Goal: Task Accomplishment & Management: Manage account settings

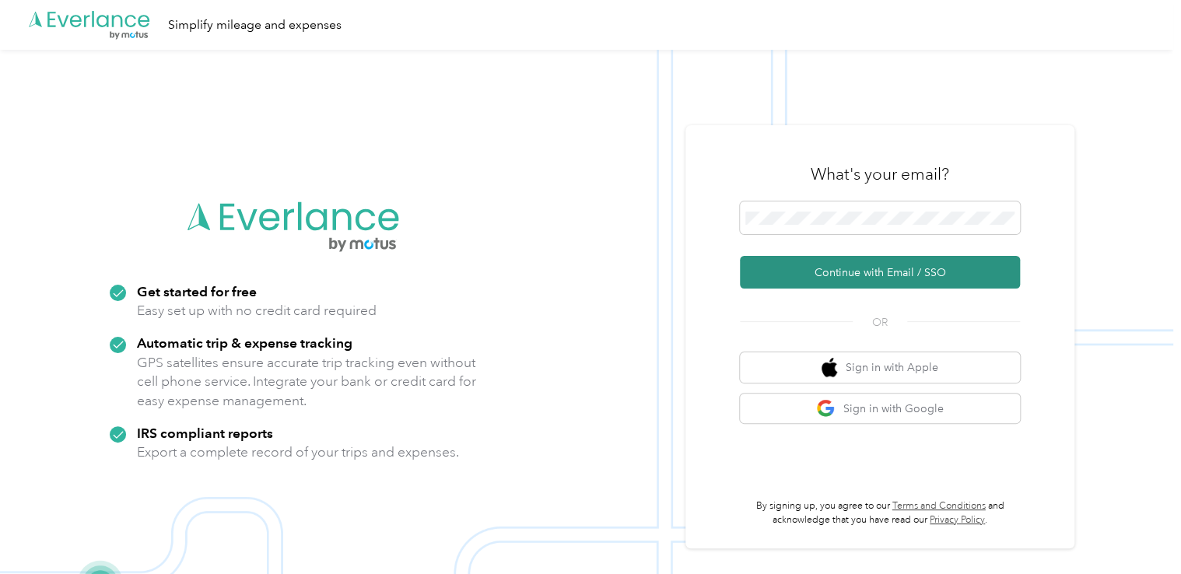
click at [833, 274] on button "Continue with Email / SSO" at bounding box center [880, 272] width 280 height 33
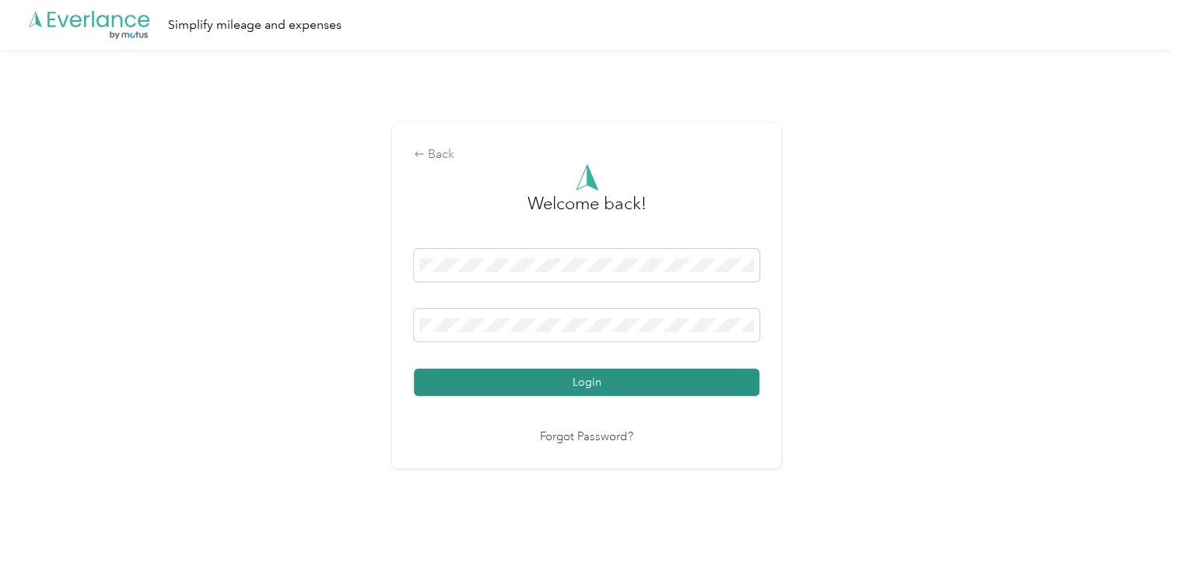
click at [601, 379] on button "Login" at bounding box center [586, 382] width 345 height 27
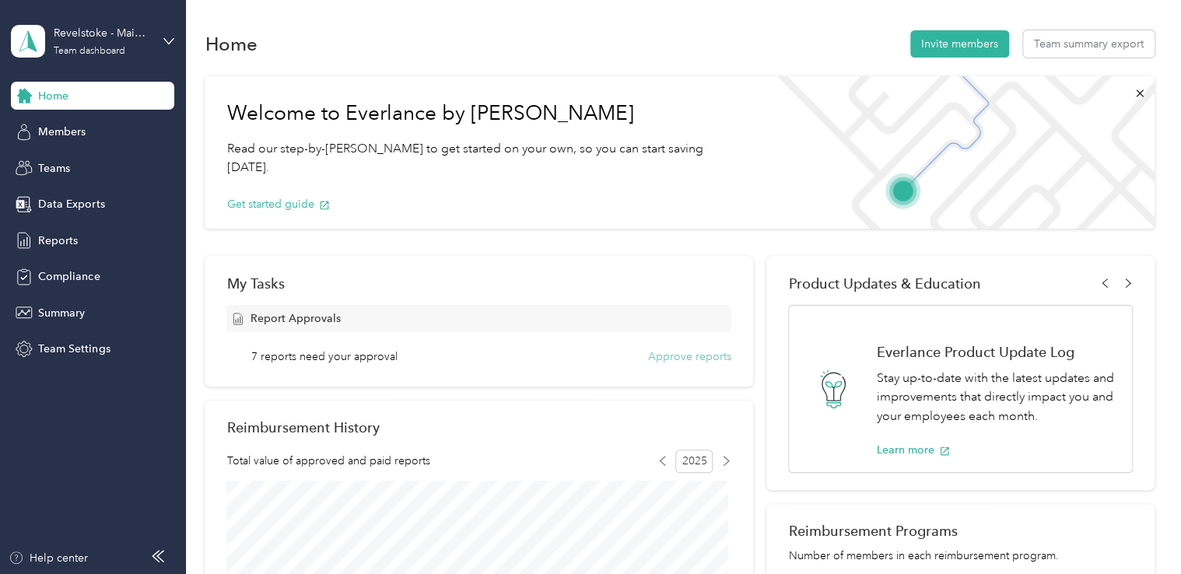
click at [675, 355] on button "Approve reports" at bounding box center [689, 356] width 83 height 16
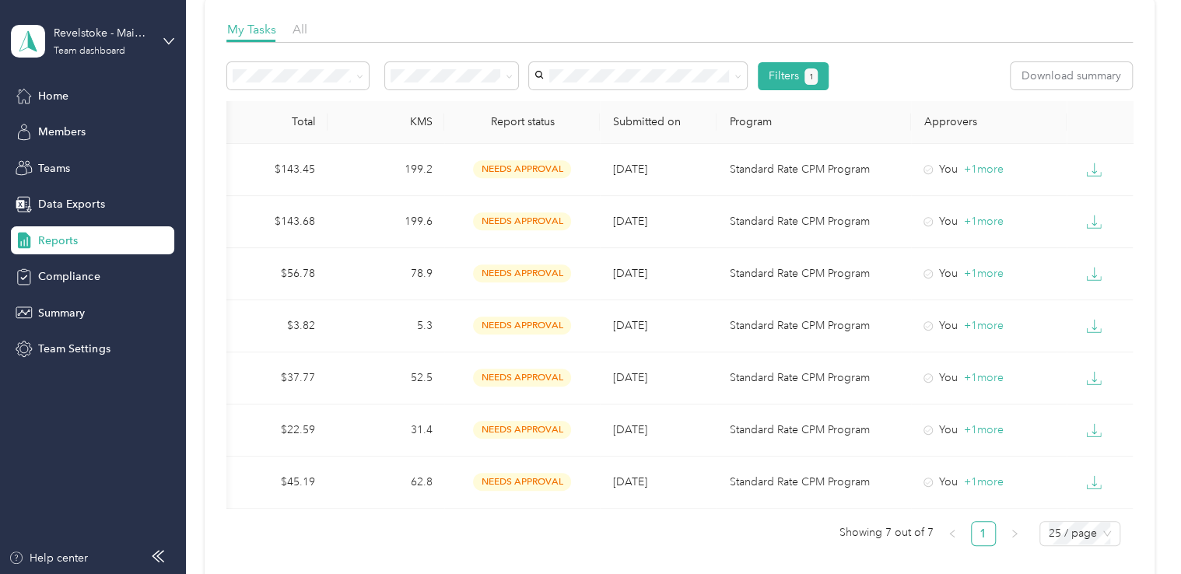
scroll to position [0, 392]
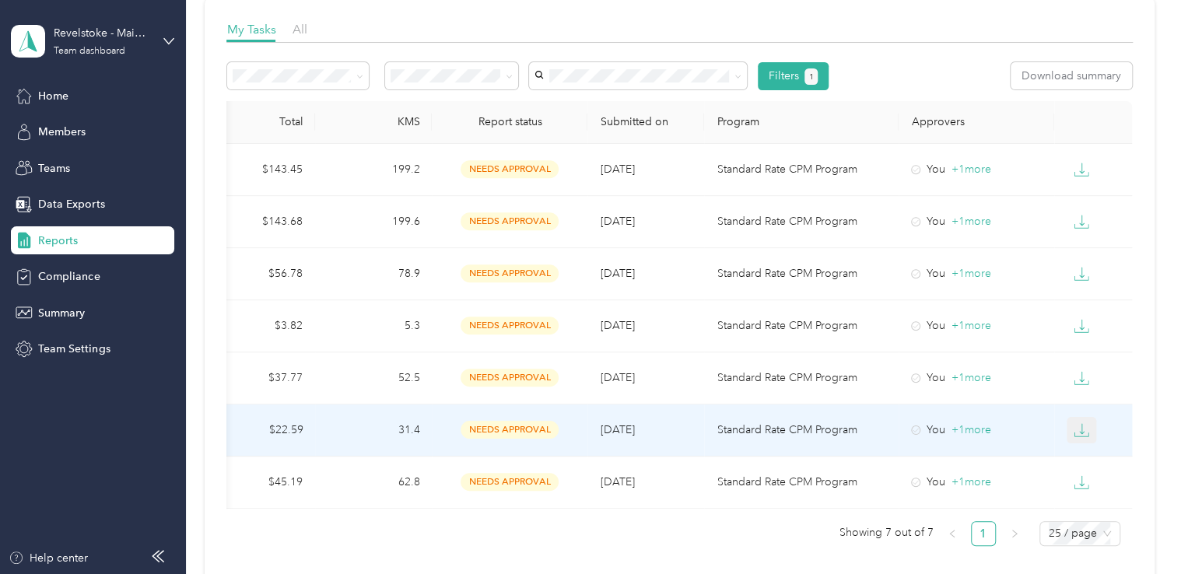
click at [1077, 426] on icon "button" at bounding box center [1081, 430] width 16 height 16
click at [1083, 509] on div "EXCEL" at bounding box center [1089, 511] width 33 height 16
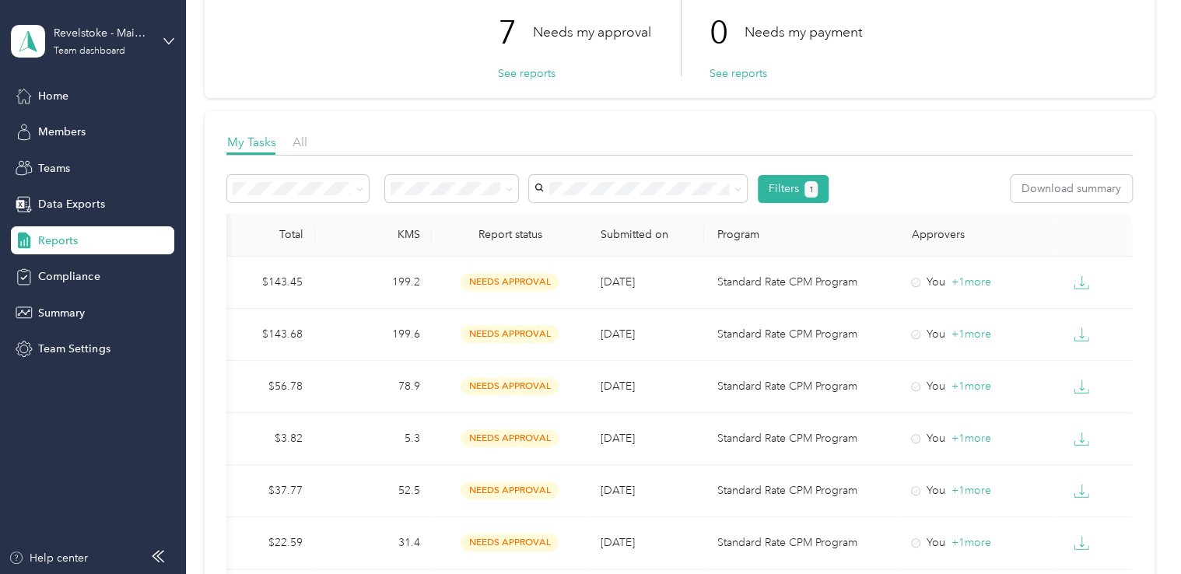
scroll to position [117, 0]
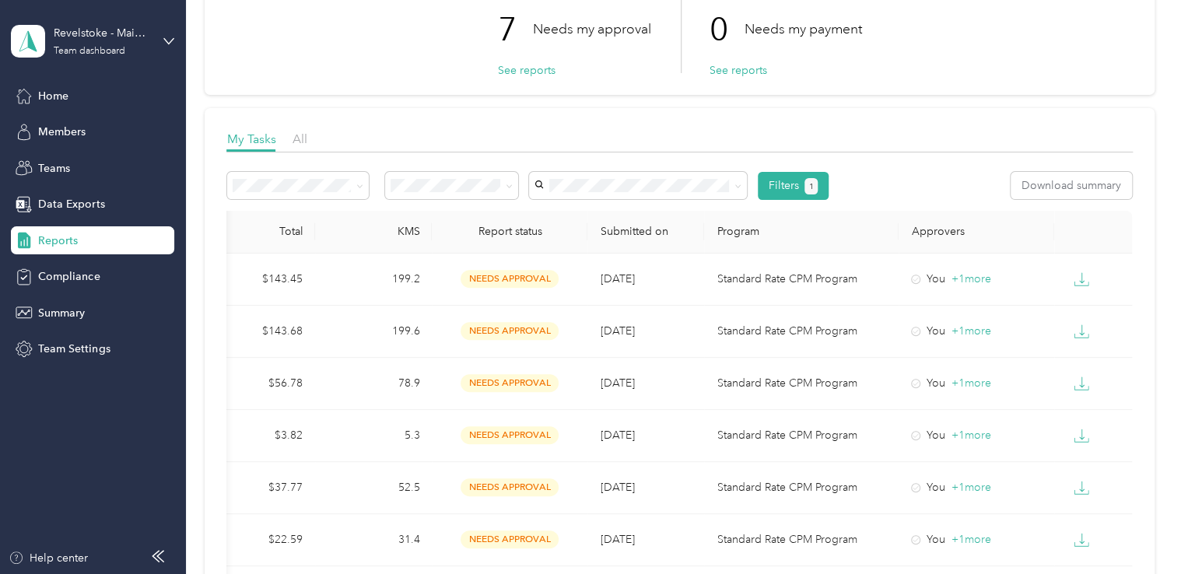
click at [988, 115] on div "My Tasks All Filters 1 Download summary Member name Report name Total KMS Repor…" at bounding box center [679, 399] width 949 height 582
click at [1157, 195] on div "Reports My Tasks 7 Needs my approval See reports 0 Needs my payment See reports…" at bounding box center [679, 328] width 987 height 891
click at [864, 189] on div "Filters 1 Download summary" at bounding box center [678, 186] width 905 height 28
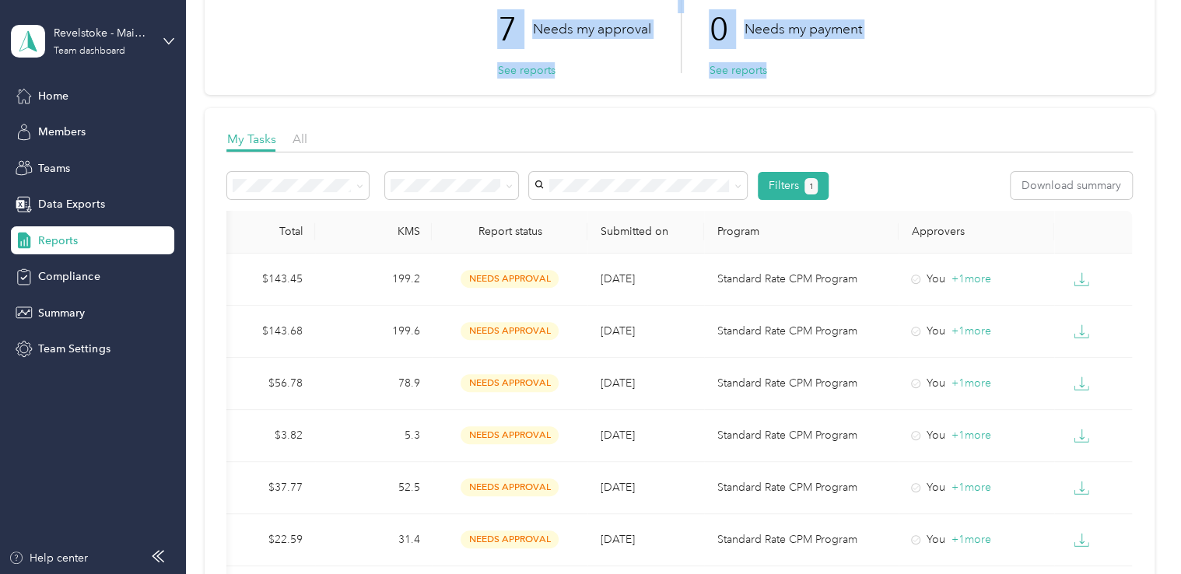
drag, startPoint x: 471, startPoint y: 131, endPoint x: 118, endPoint y: 110, distance: 353.7
click at [118, 110] on section "Revelstoke - Maintenance Team dashboard Home Members Teams Data Exports Reports…" at bounding box center [586, 287] width 1173 height 574
drag, startPoint x: 118, startPoint y: 110, endPoint x: 395, endPoint y: 40, distance: 285.4
click at [395, 40] on div "7 Needs my approval See reports 0 Needs my payment See reports" at bounding box center [678, 35] width 905 height 76
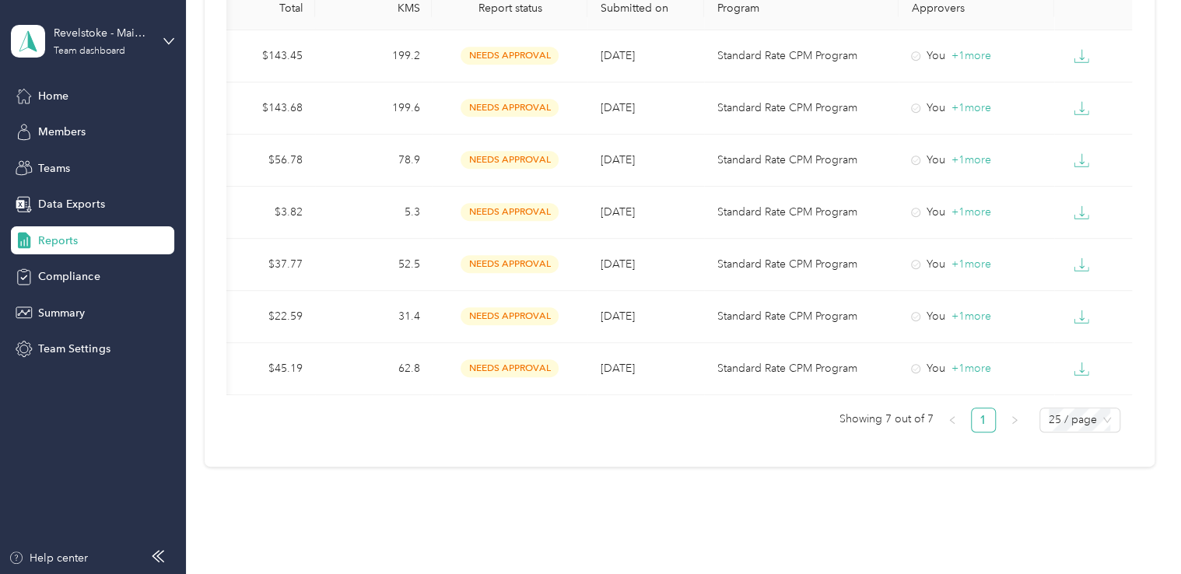
scroll to position [404, 0]
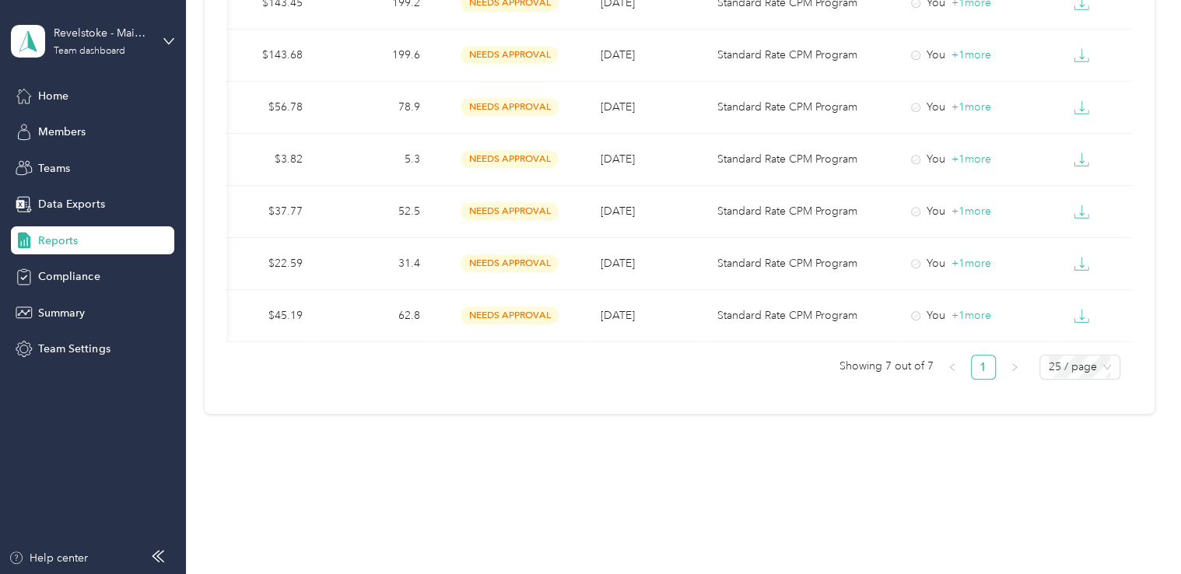
click at [610, 397] on div "My Tasks All Filters 1 Download summary Member name Report name Total KMS Repor…" at bounding box center [679, 123] width 949 height 582
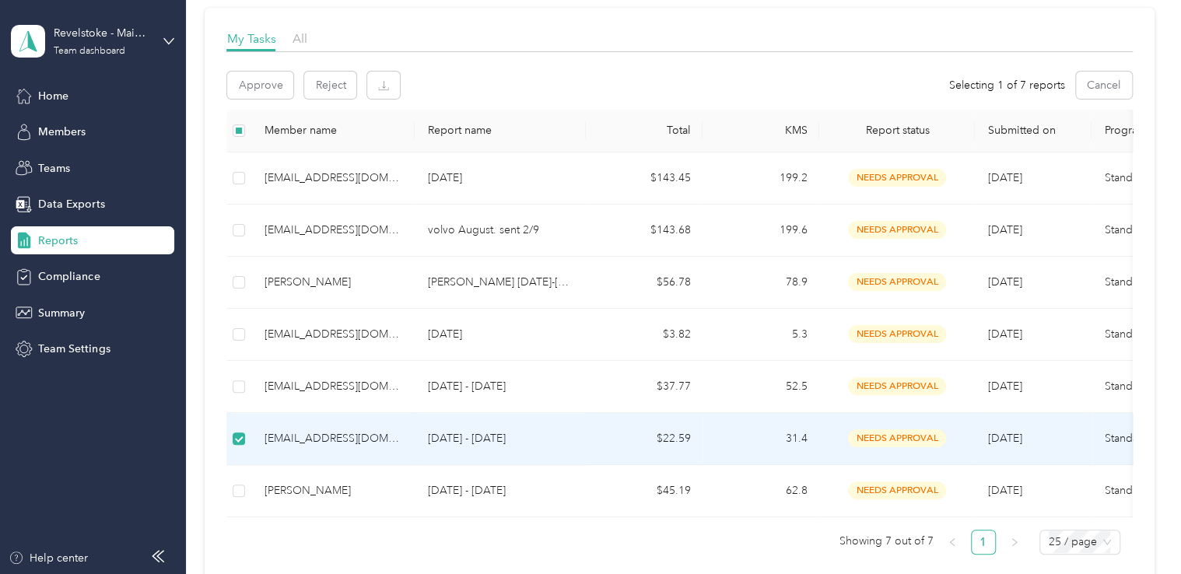
scroll to position [143, 0]
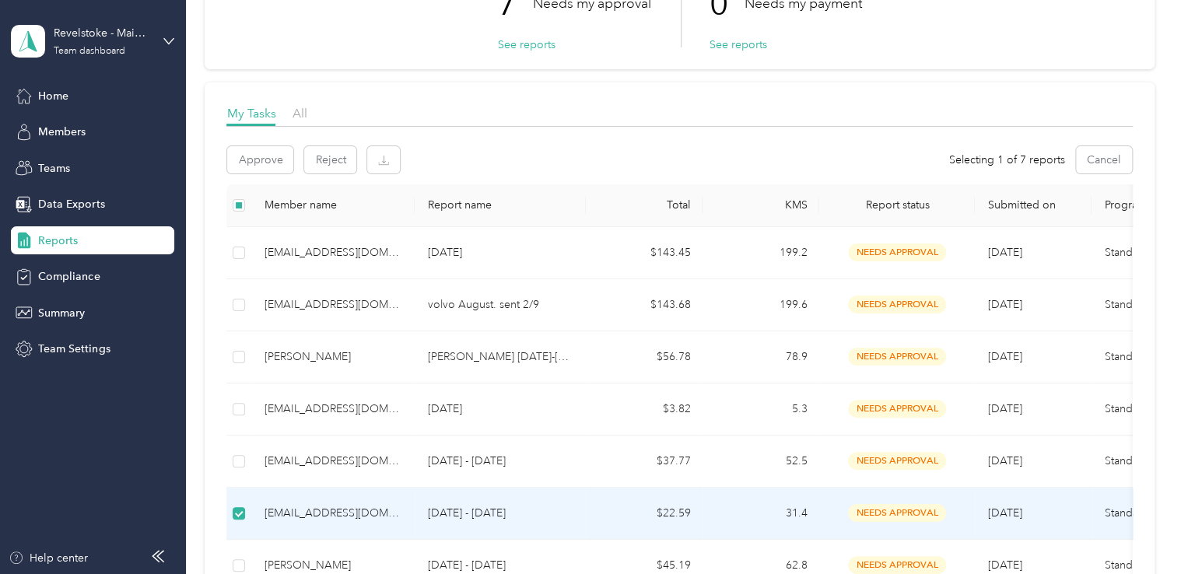
click at [1166, 210] on div "Reports My Tasks 7 Needs my approval See reports 0 Needs my payment See reports…" at bounding box center [679, 302] width 987 height 890
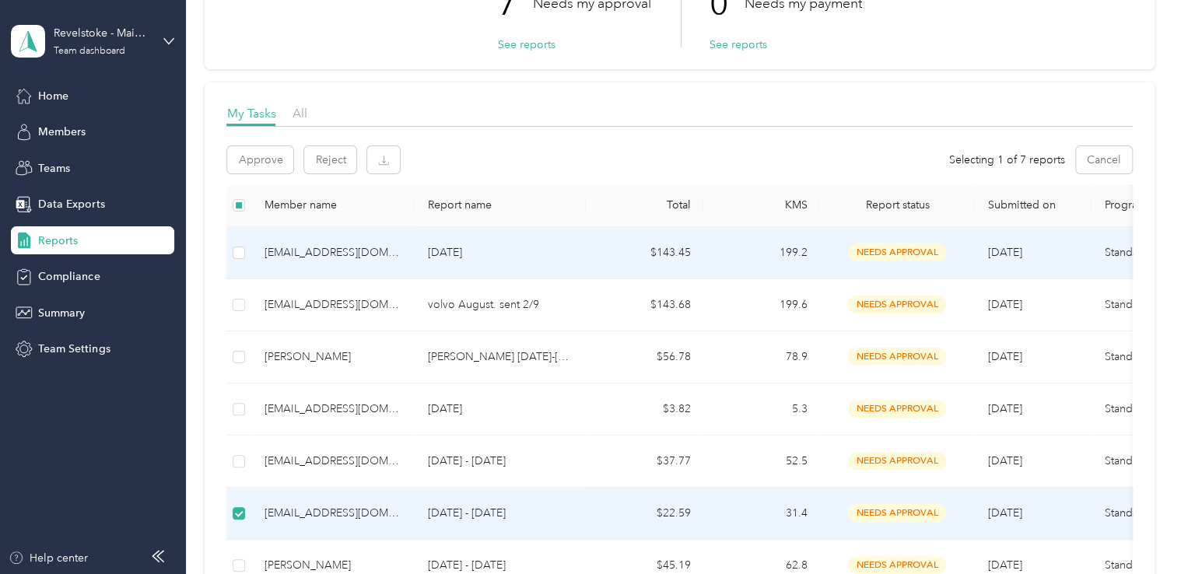
click at [899, 247] on span "needs approval" at bounding box center [897, 252] width 98 height 18
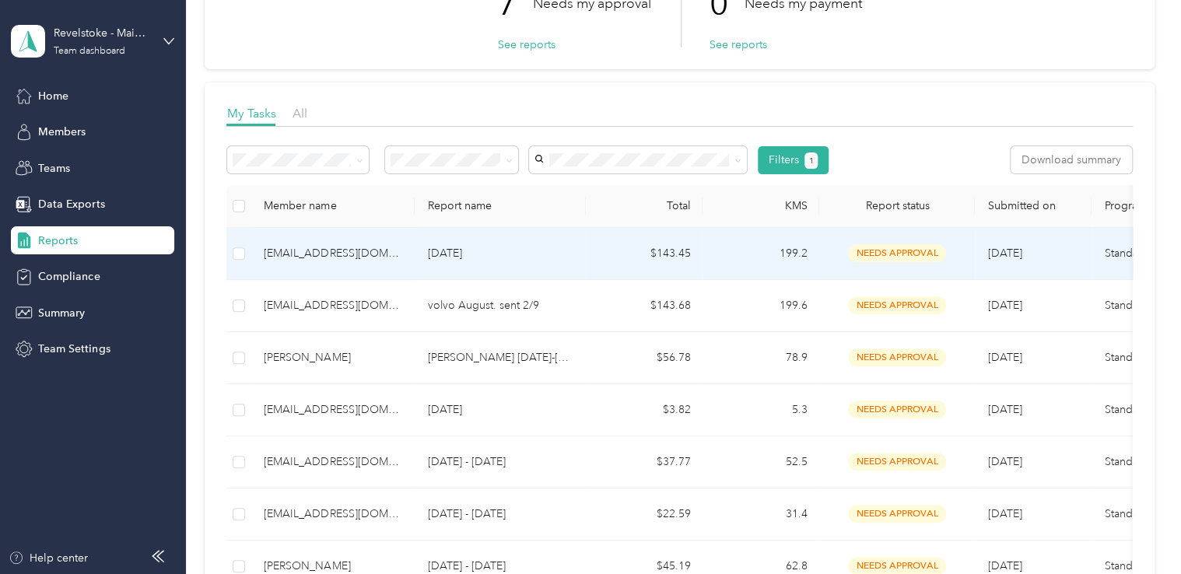
click at [306, 261] on div "[EMAIL_ADDRESS][DOMAIN_NAME]" at bounding box center [333, 253] width 138 height 17
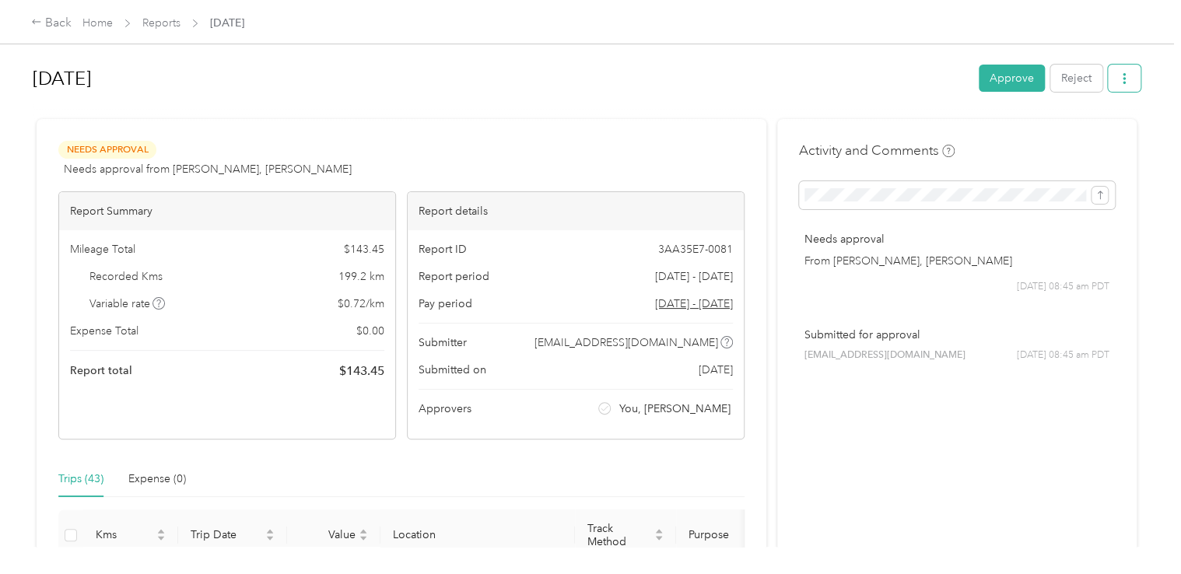
click at [1122, 77] on icon "button" at bounding box center [1123, 78] width 11 height 11
click at [1076, 133] on span "Download" at bounding box center [1075, 135] width 51 height 16
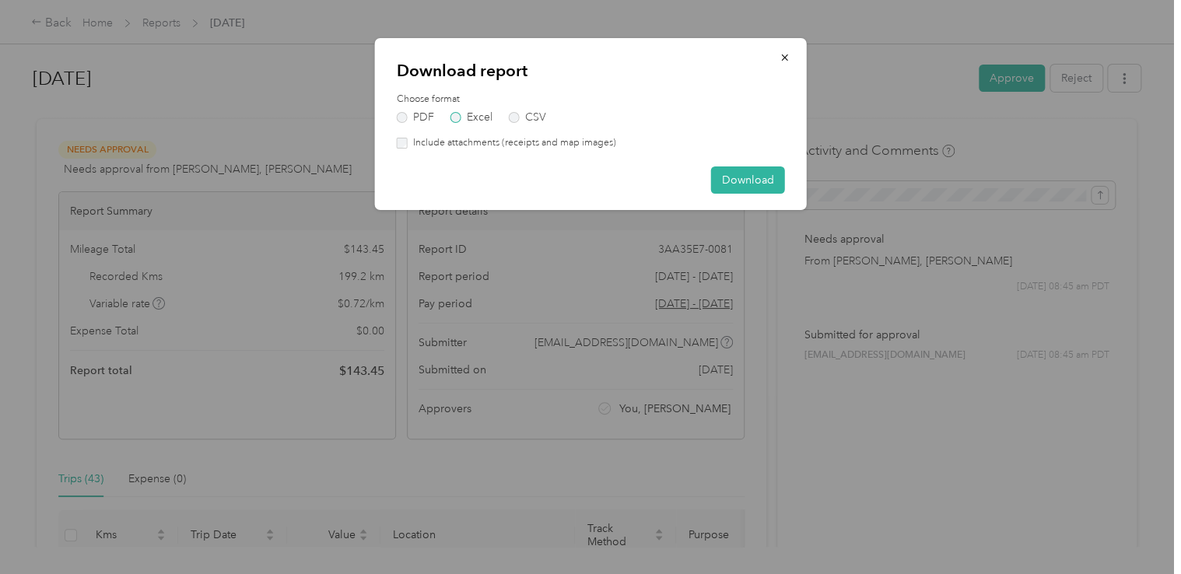
click at [458, 120] on label "Excel" at bounding box center [471, 117] width 42 height 11
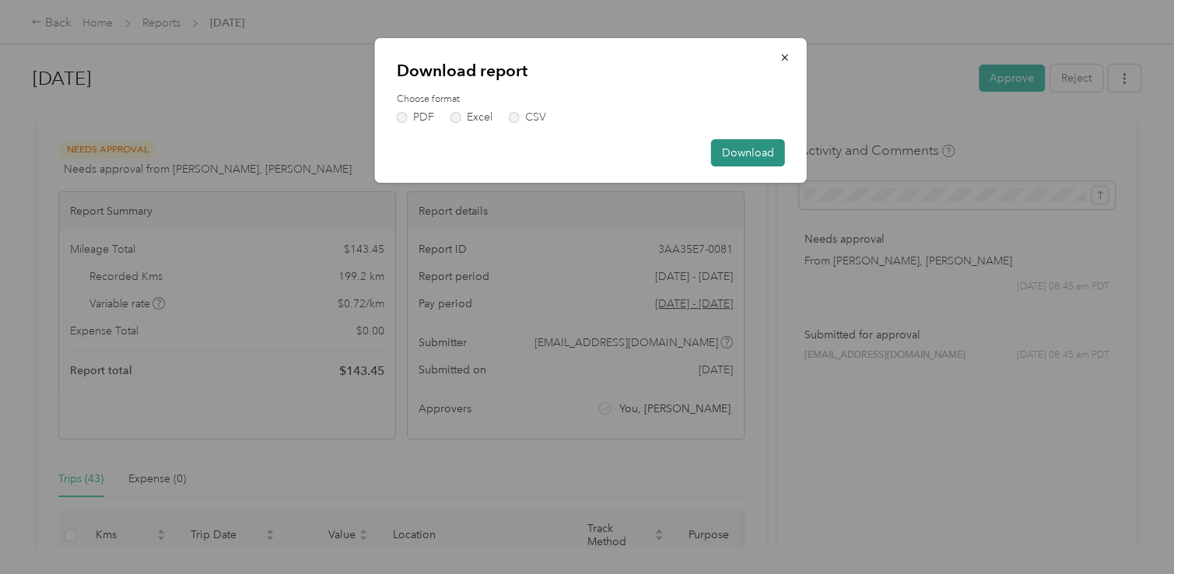
click at [744, 156] on button "Download" at bounding box center [748, 152] width 74 height 27
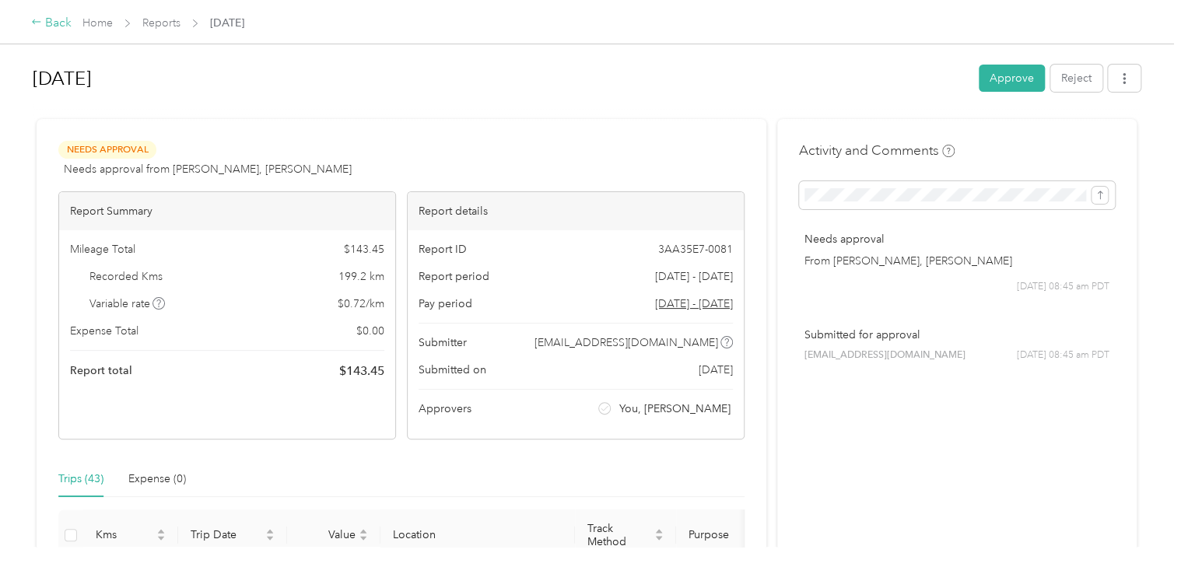
click at [37, 24] on icon at bounding box center [36, 21] width 11 height 11
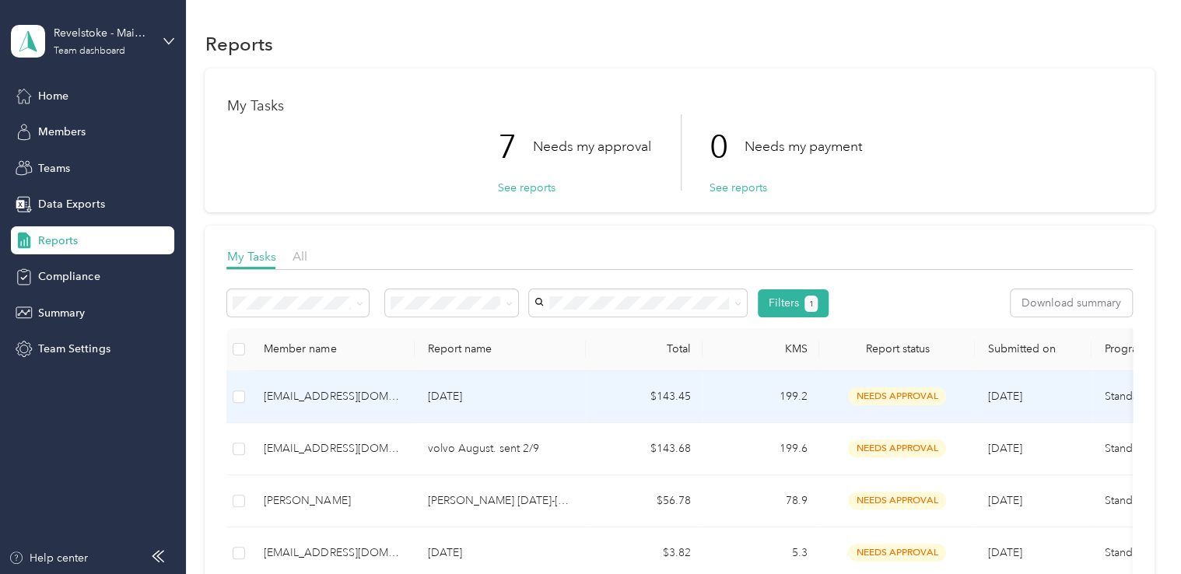
click at [887, 395] on span "needs approval" at bounding box center [897, 396] width 98 height 18
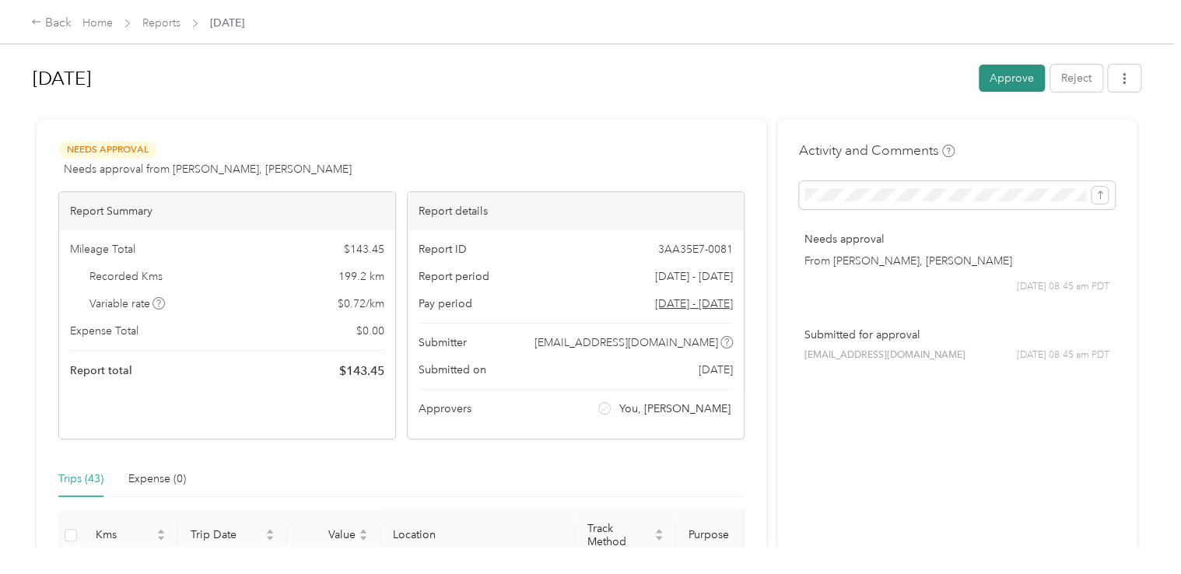
click at [1010, 83] on button "Approve" at bounding box center [1011, 78] width 66 height 27
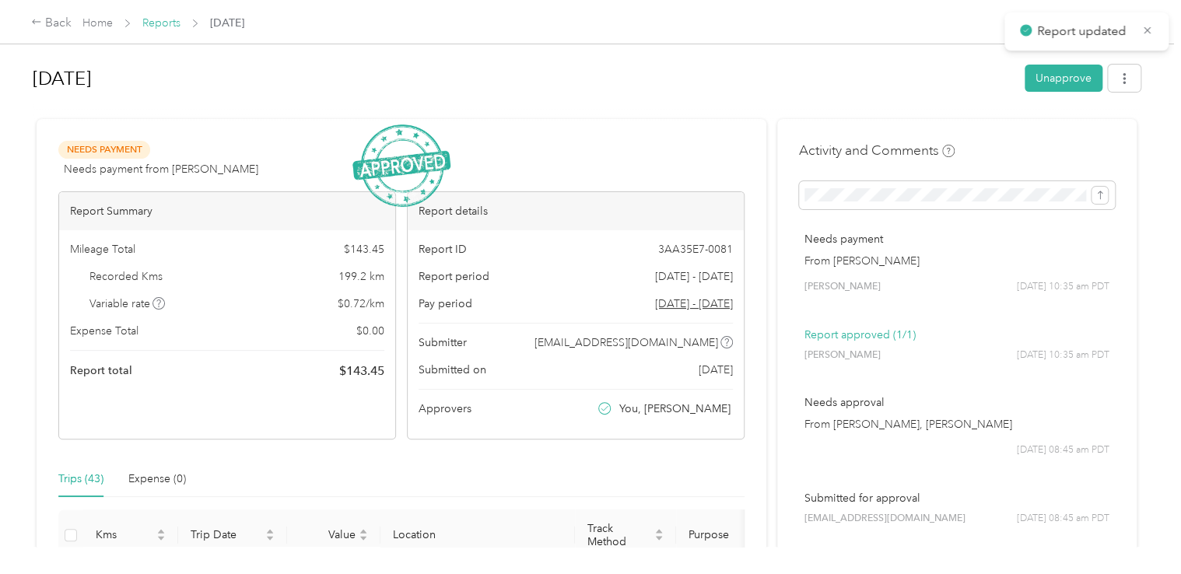
click at [154, 24] on link "Reports" at bounding box center [161, 22] width 38 height 13
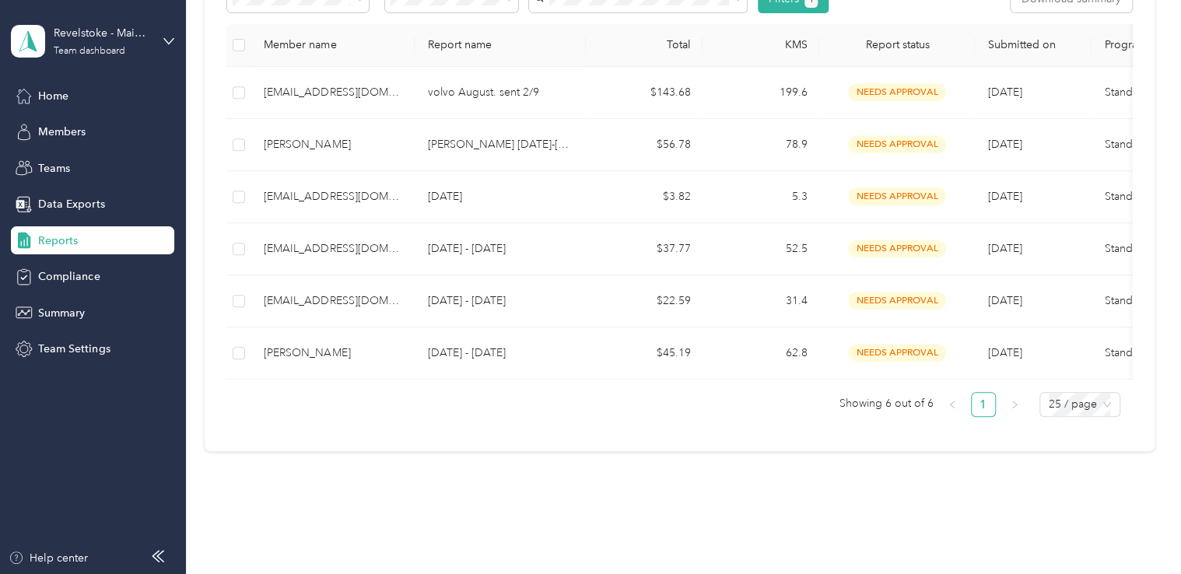
scroll to position [302, 0]
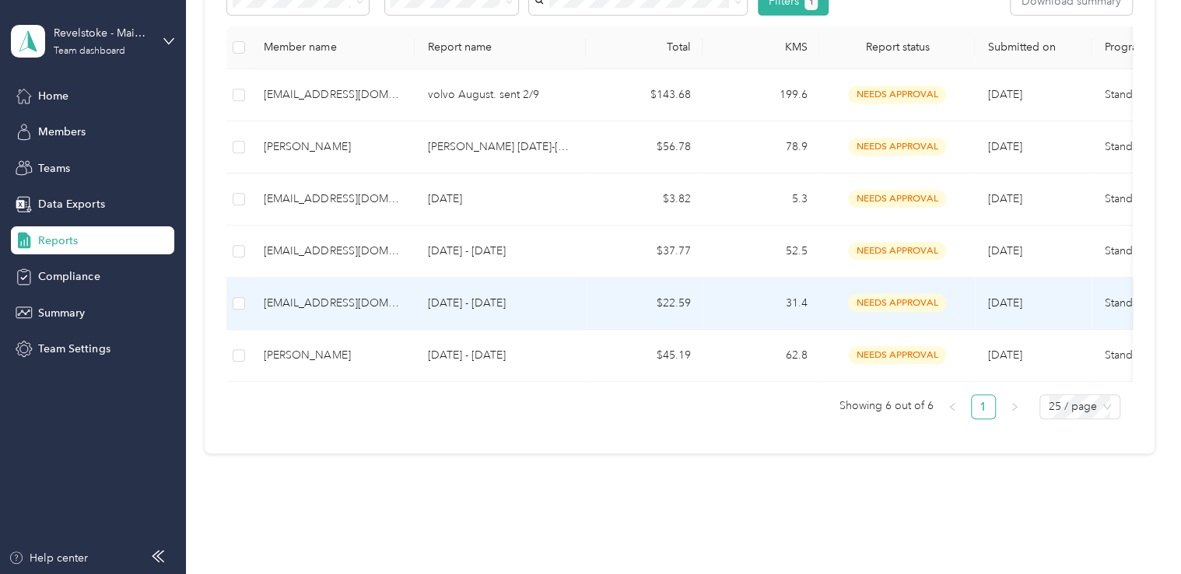
click at [902, 300] on span "needs approval" at bounding box center [897, 303] width 98 height 18
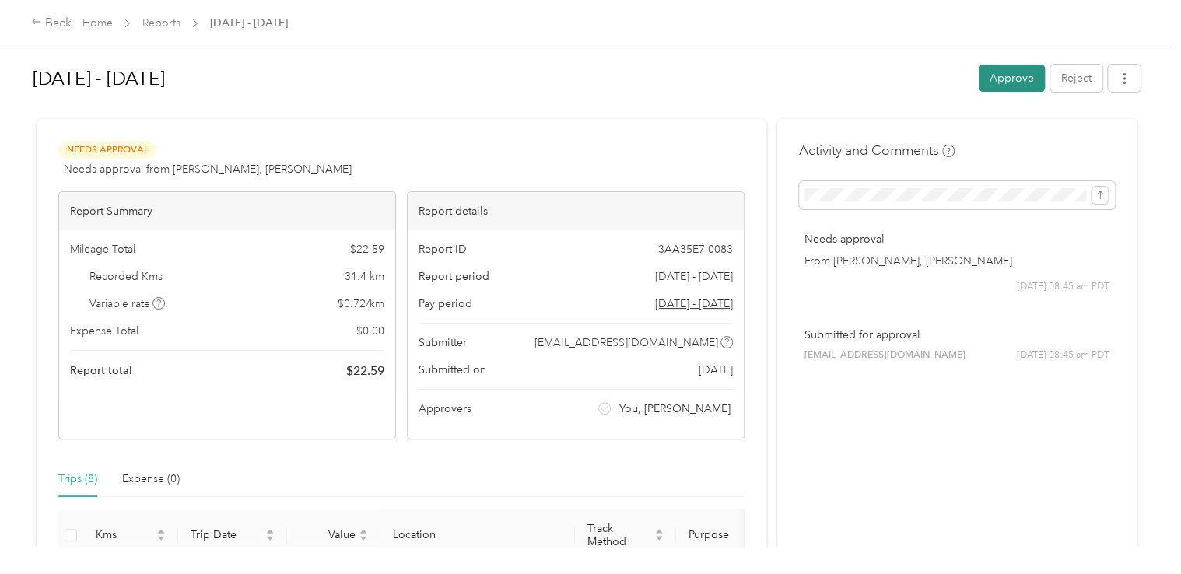
click at [1008, 79] on button "Approve" at bounding box center [1011, 78] width 66 height 27
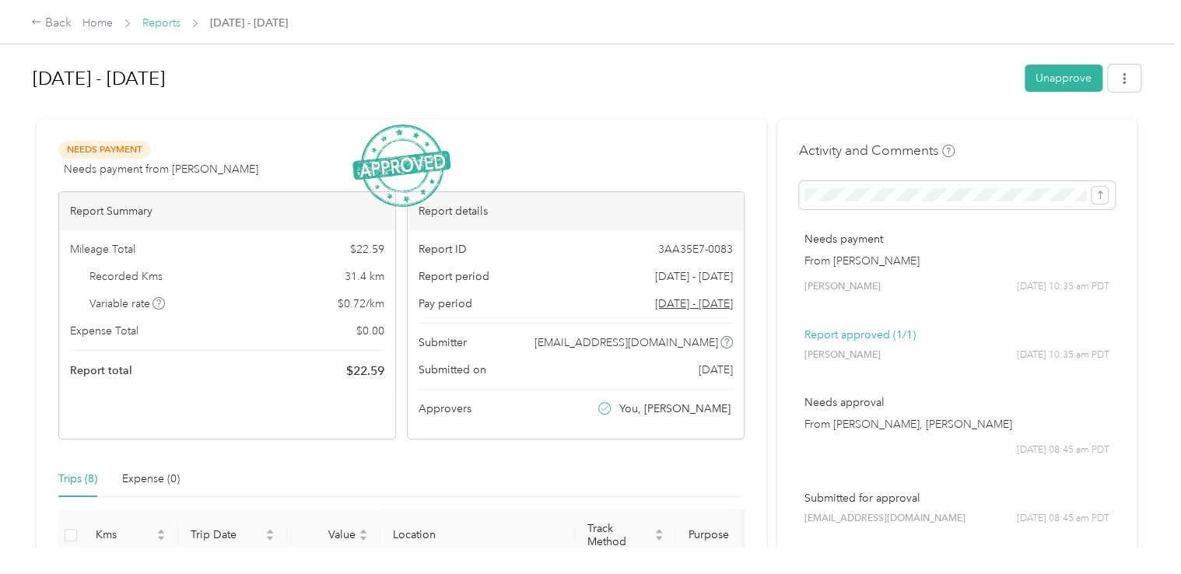
click at [161, 19] on link "Reports" at bounding box center [161, 22] width 38 height 13
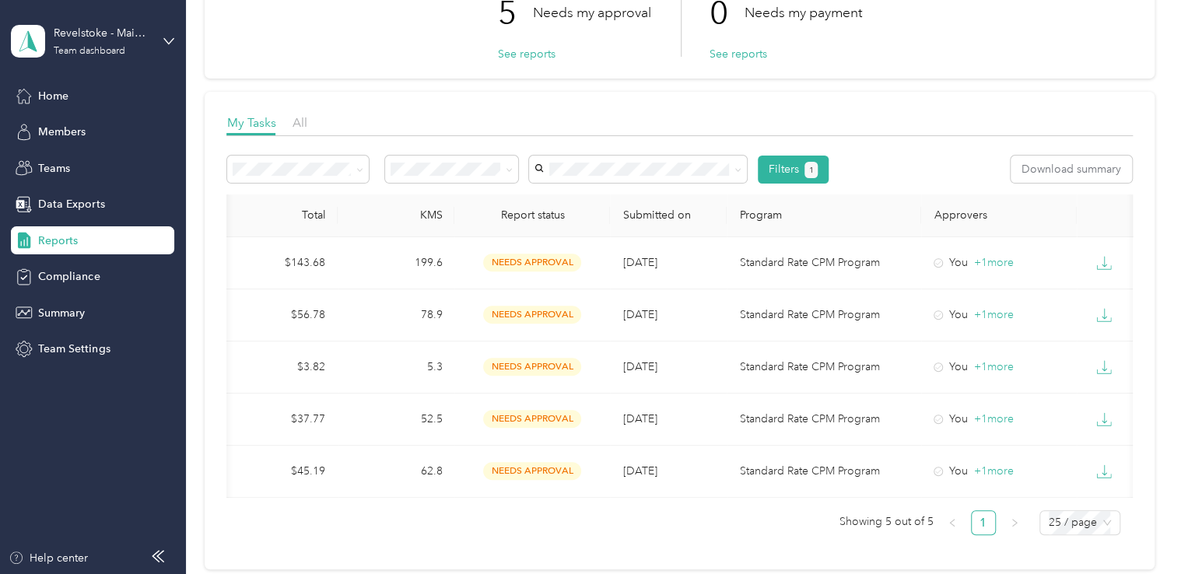
scroll to position [0, 380]
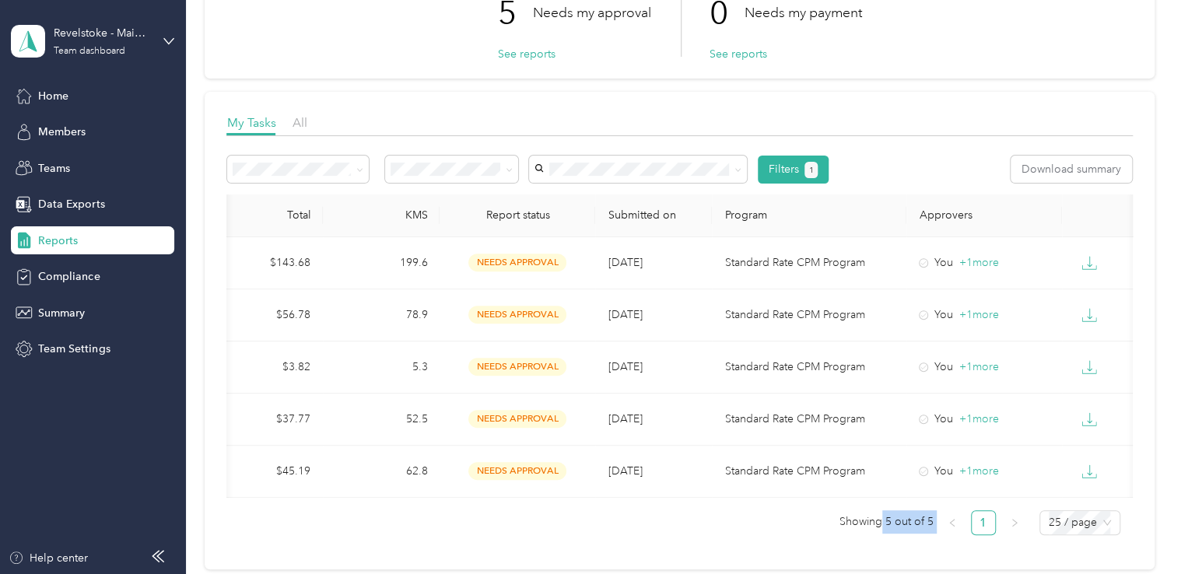
drag, startPoint x: 877, startPoint y: 537, endPoint x: 964, endPoint y: 535, distance: 86.4
click at [964, 535] on ul "Showing 5 out of 5 1 25 / page" at bounding box center [672, 522] width 893 height 25
click at [759, 547] on div "Member name Report name Total KMS Report status Submitted on Program Approvers …" at bounding box center [678, 370] width 905 height 353
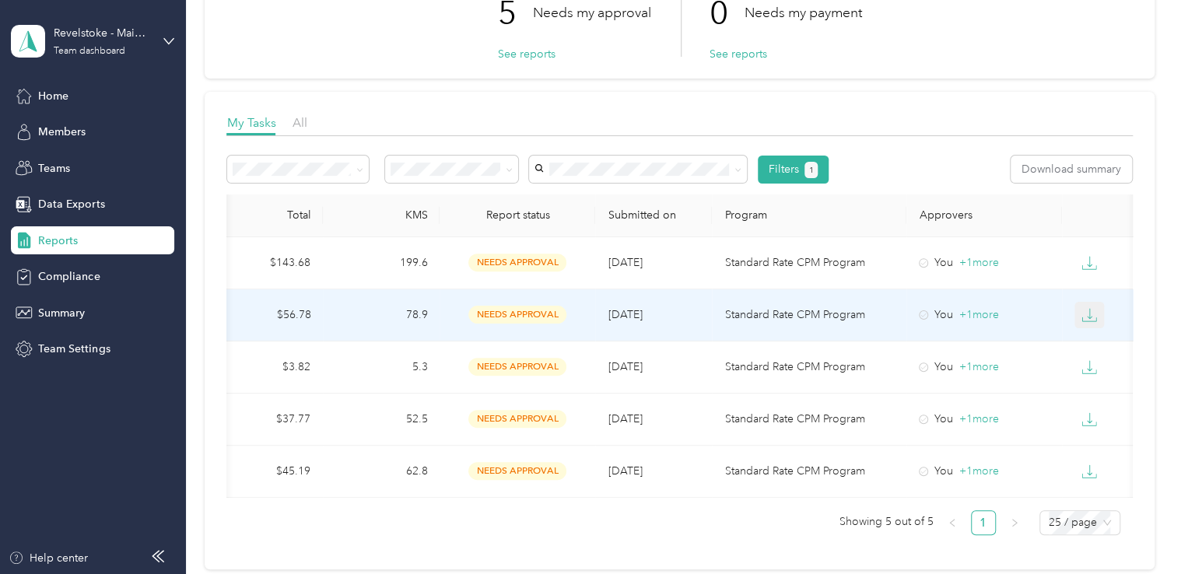
click at [1091, 310] on icon "button" at bounding box center [1089, 315] width 16 height 16
click at [1101, 392] on div "EXCEL" at bounding box center [1101, 397] width 33 height 16
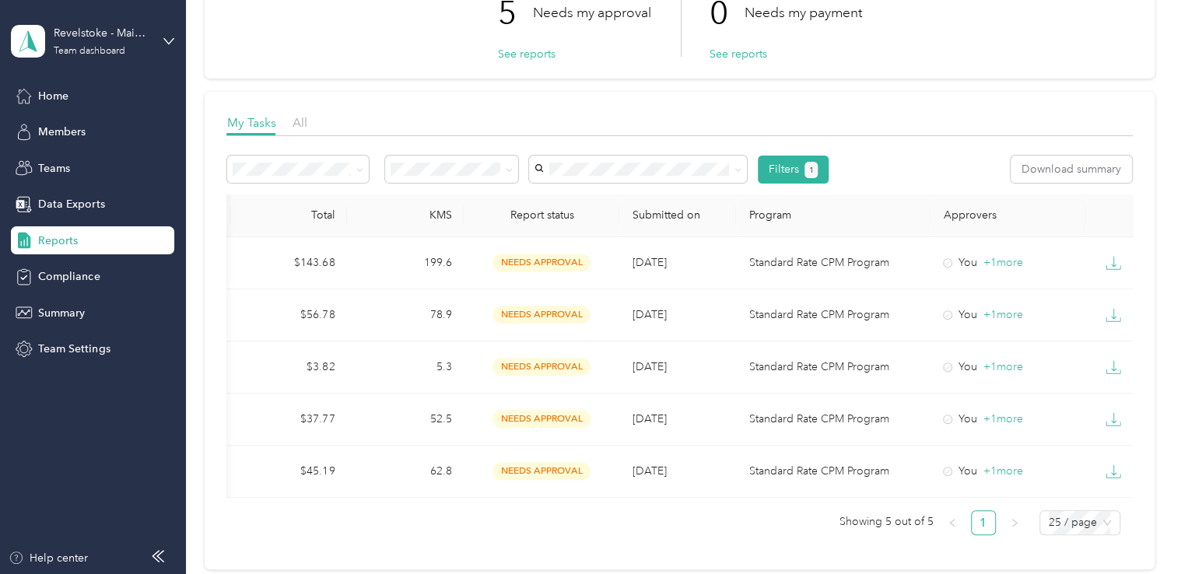
scroll to position [0, 392]
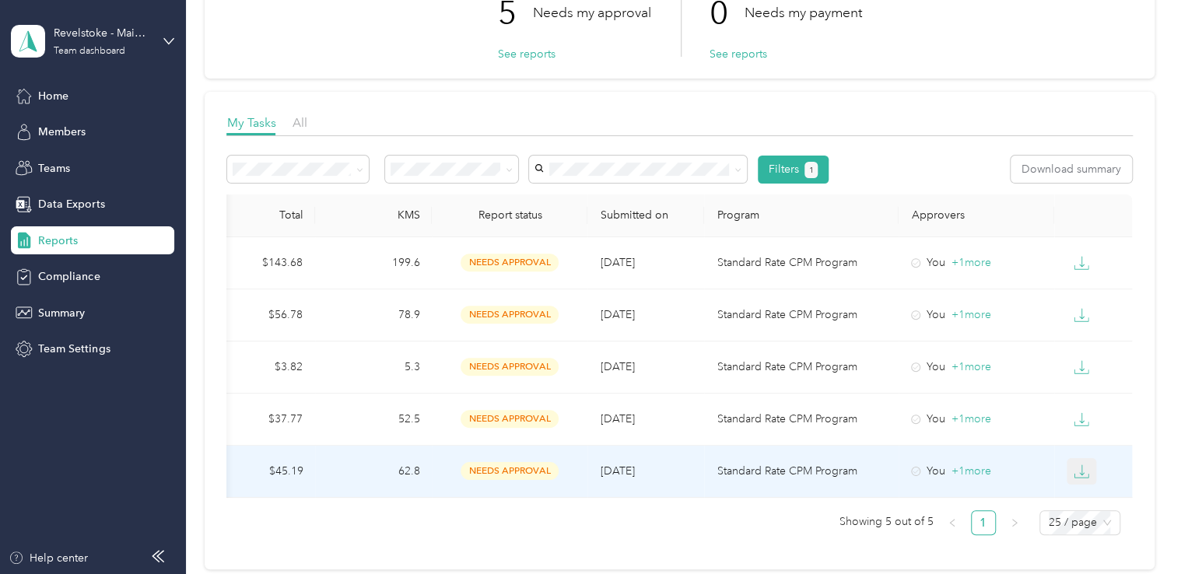
click at [1073, 470] on icon "button" at bounding box center [1081, 472] width 16 height 16
click at [1092, 554] on div "EXCEL" at bounding box center [1089, 552] width 33 height 16
click at [523, 473] on span "needs approval" at bounding box center [509, 471] width 98 height 18
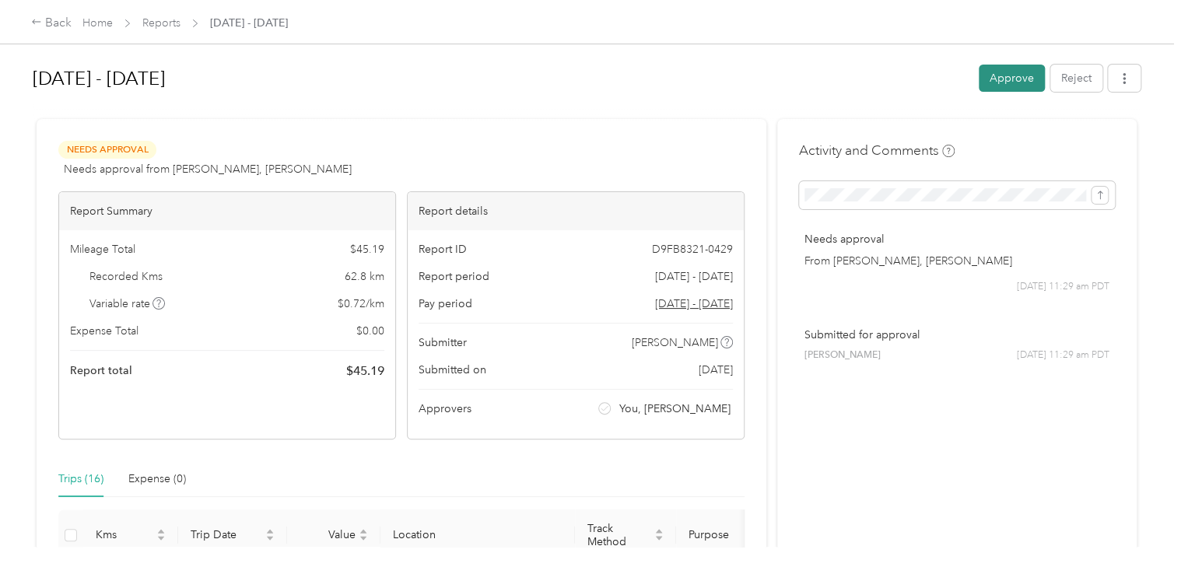
click at [998, 75] on button "Approve" at bounding box center [1011, 78] width 66 height 27
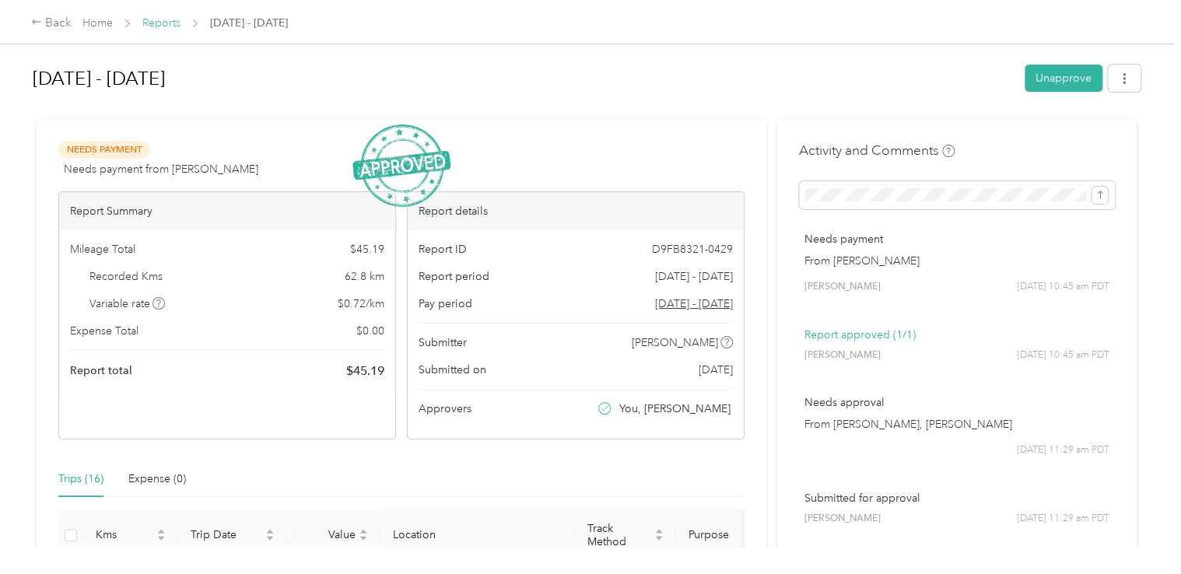
click at [160, 23] on link "Reports" at bounding box center [161, 22] width 38 height 13
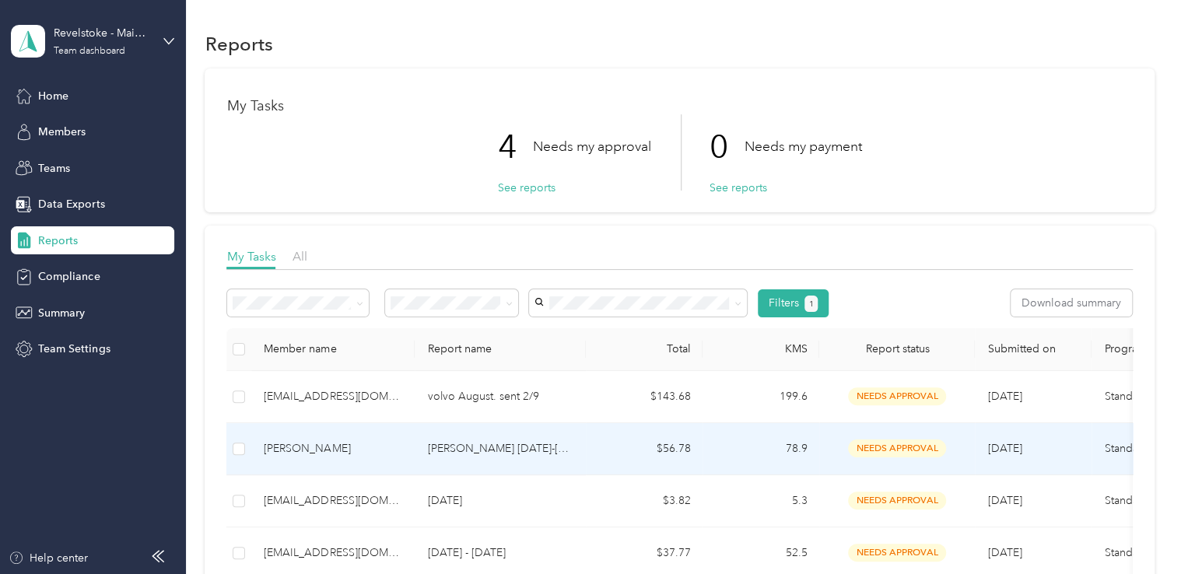
click at [759, 446] on td "78.9" at bounding box center [760, 449] width 117 height 52
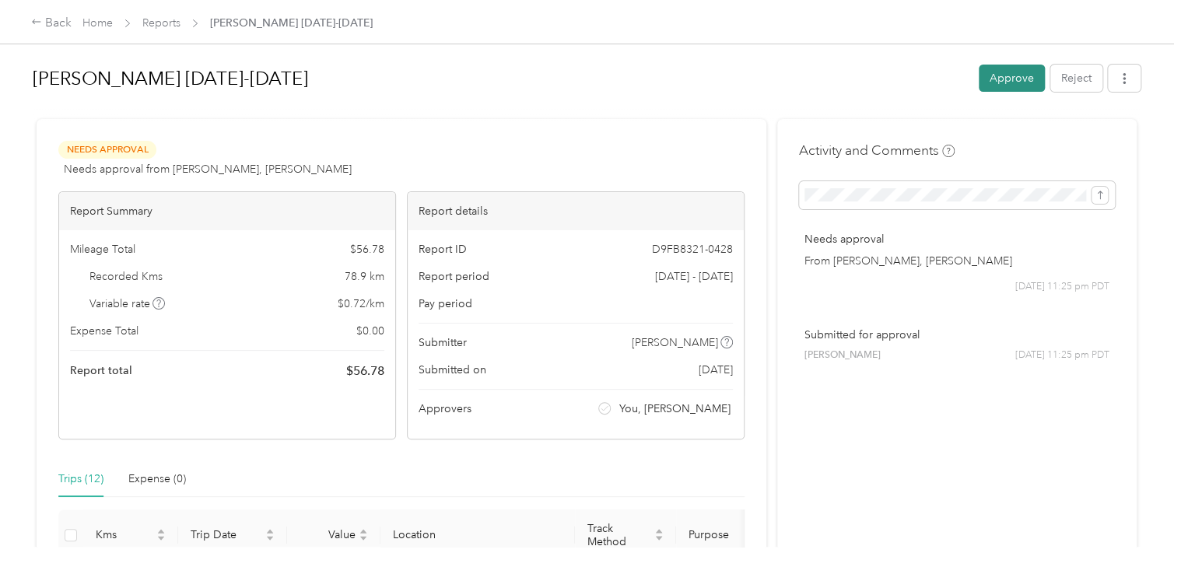
click at [1006, 79] on button "Approve" at bounding box center [1011, 78] width 66 height 27
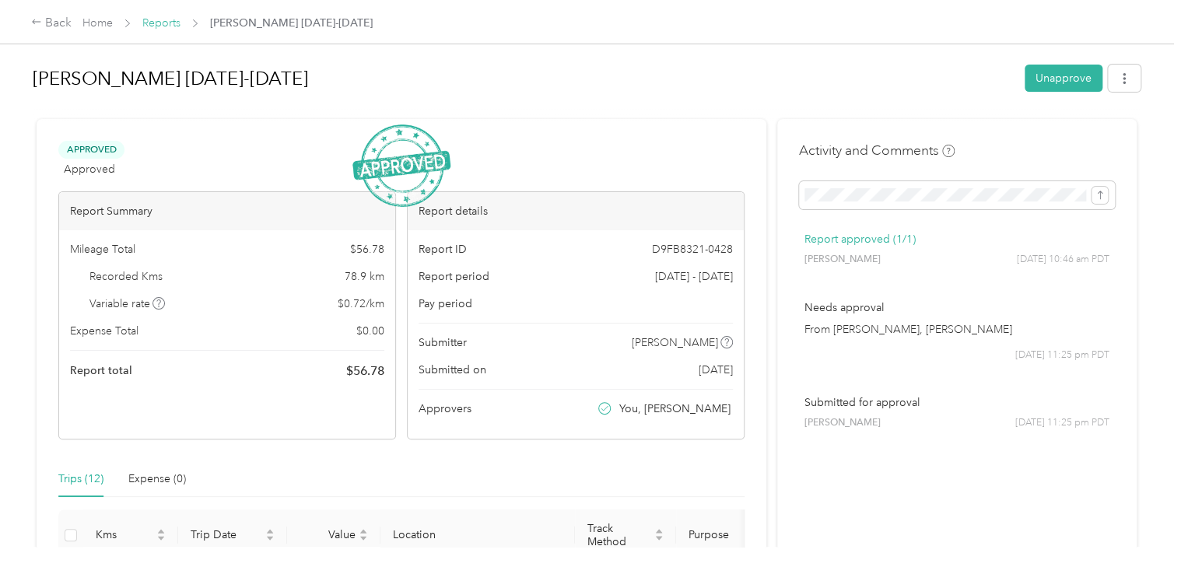
click at [167, 29] on link "Reports" at bounding box center [161, 22] width 38 height 13
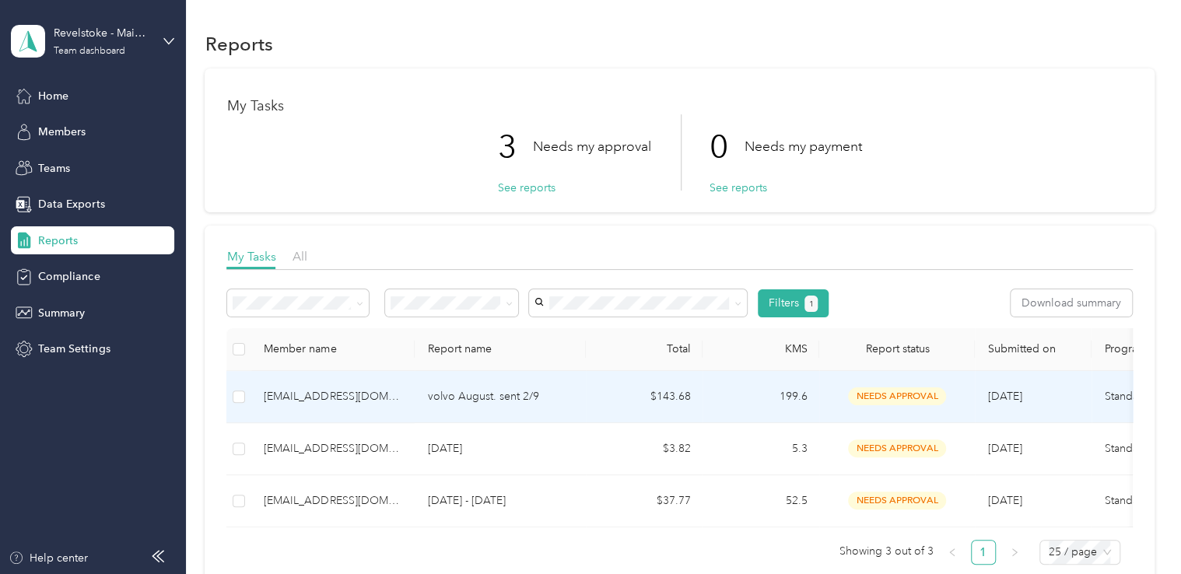
click at [591, 398] on td "$143.68" at bounding box center [644, 397] width 117 height 52
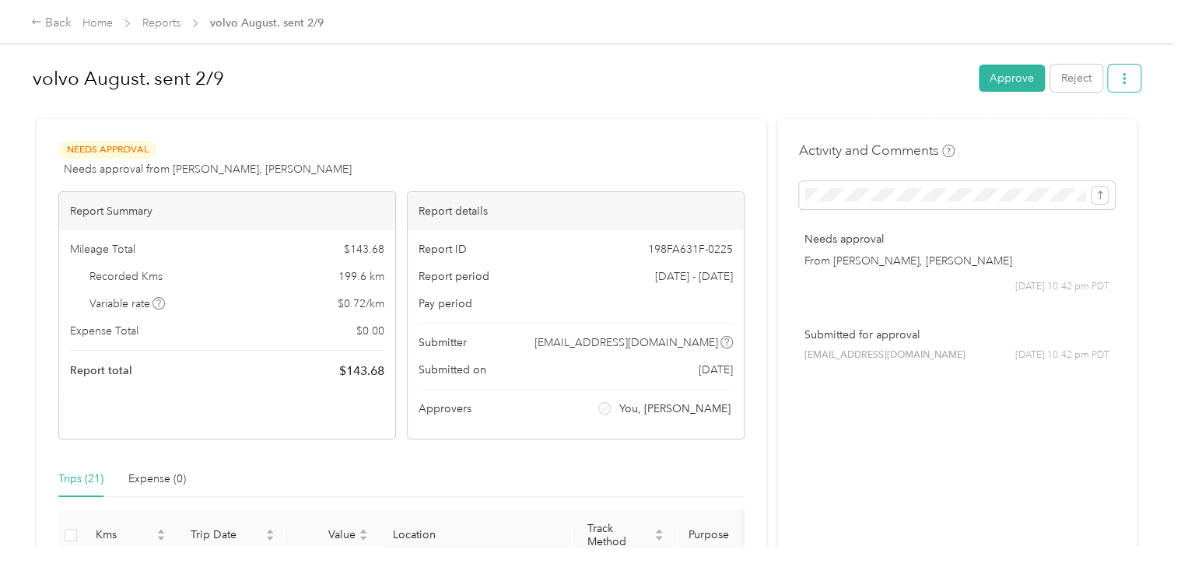
click at [1122, 82] on icon "button" at bounding box center [1123, 78] width 3 height 11
click at [1093, 128] on span "Download" at bounding box center [1075, 135] width 51 height 16
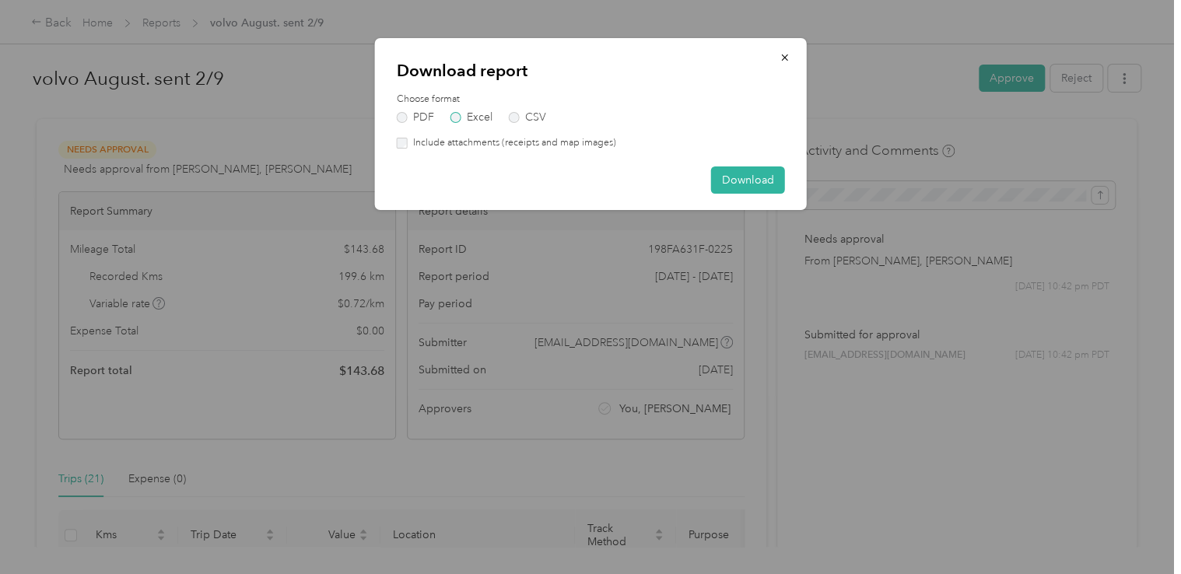
click at [469, 114] on label "Excel" at bounding box center [471, 117] width 42 height 11
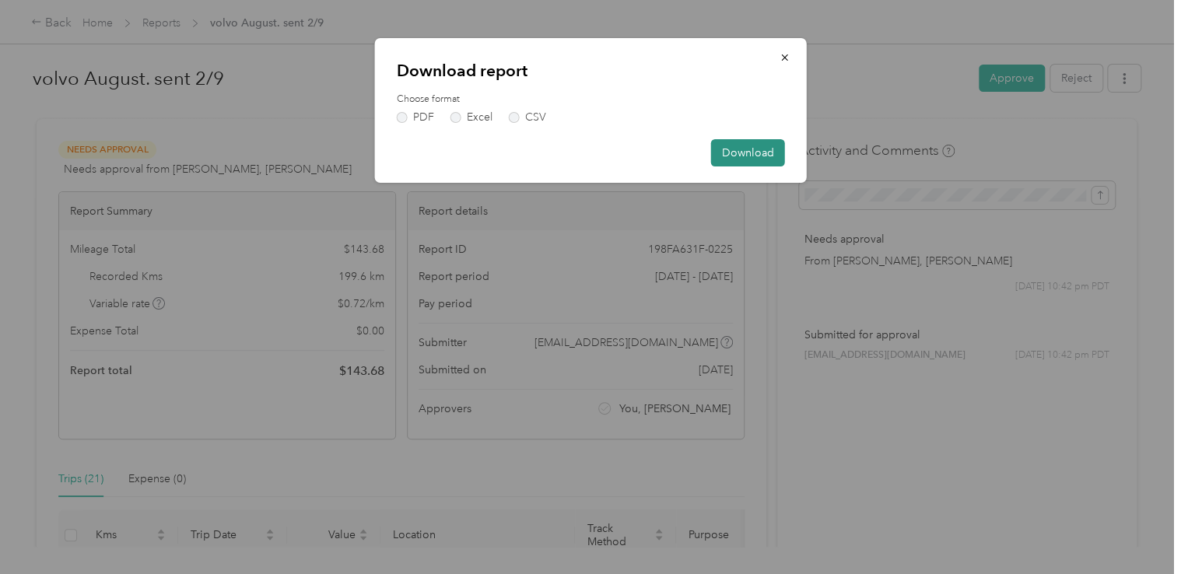
click at [731, 154] on button "Download" at bounding box center [748, 152] width 74 height 27
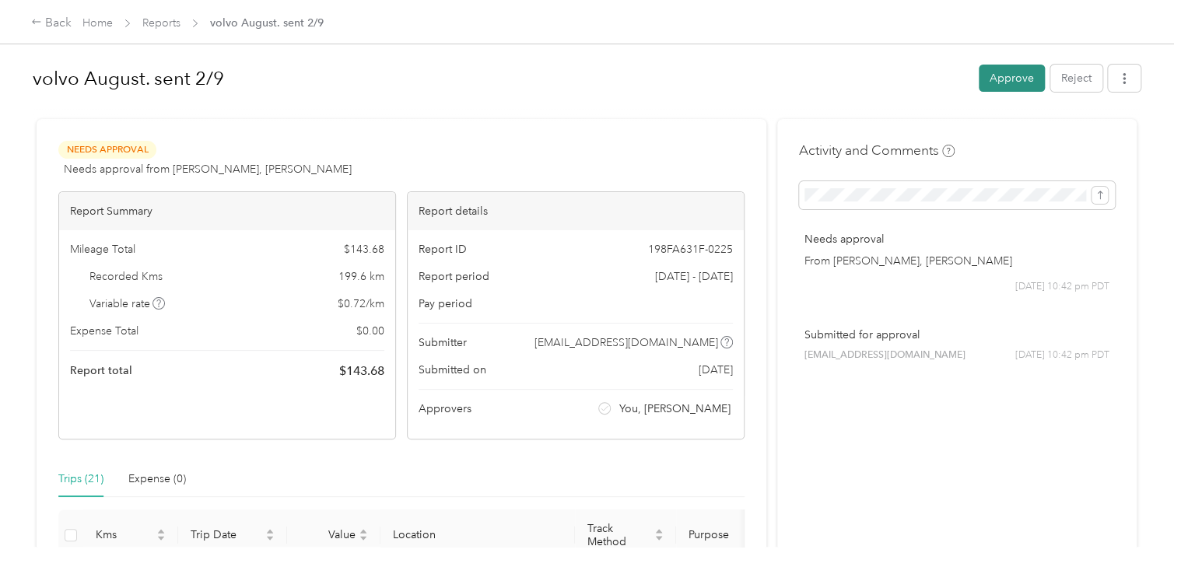
click at [1011, 86] on button "Approve" at bounding box center [1011, 78] width 66 height 27
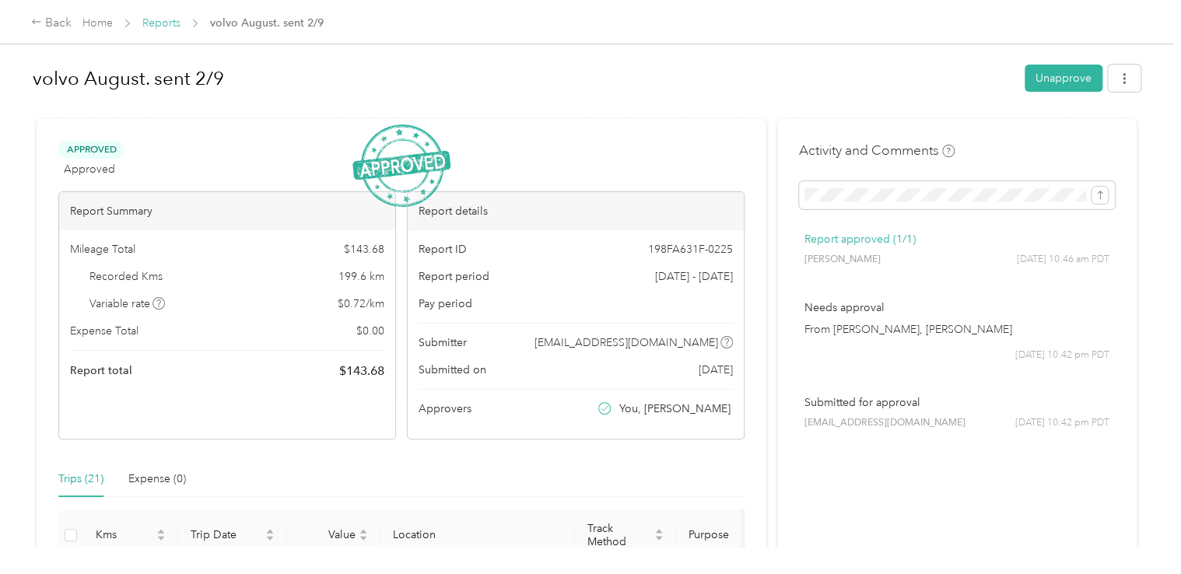
click at [167, 19] on link "Reports" at bounding box center [161, 22] width 38 height 13
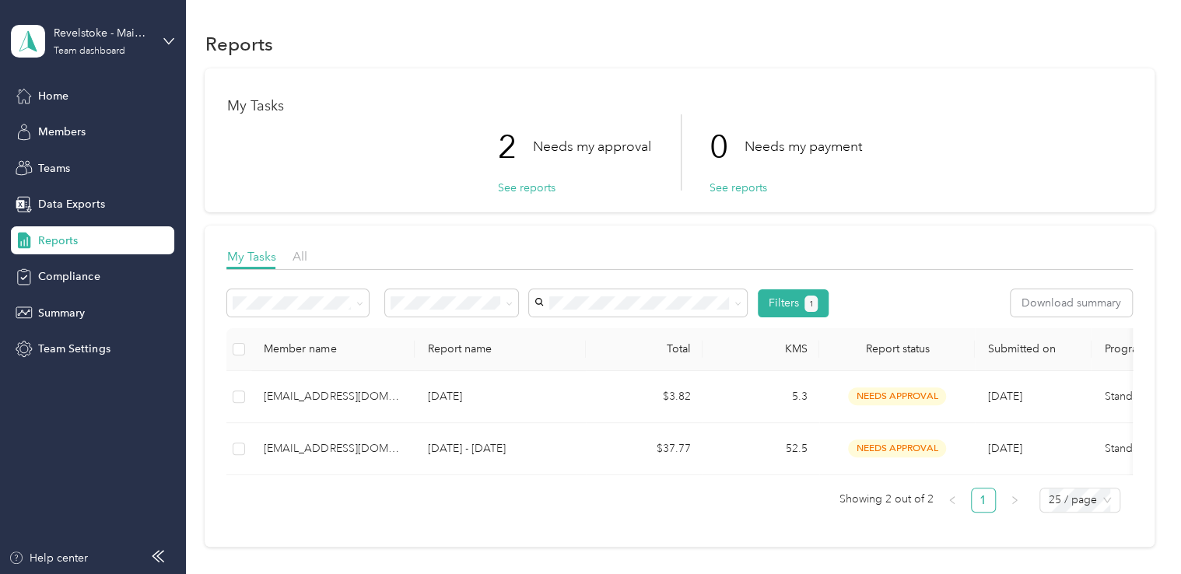
click at [978, 282] on div "Filters 1 Download summary Member name Report name Total KMS Report status Subm…" at bounding box center [678, 401] width 905 height 247
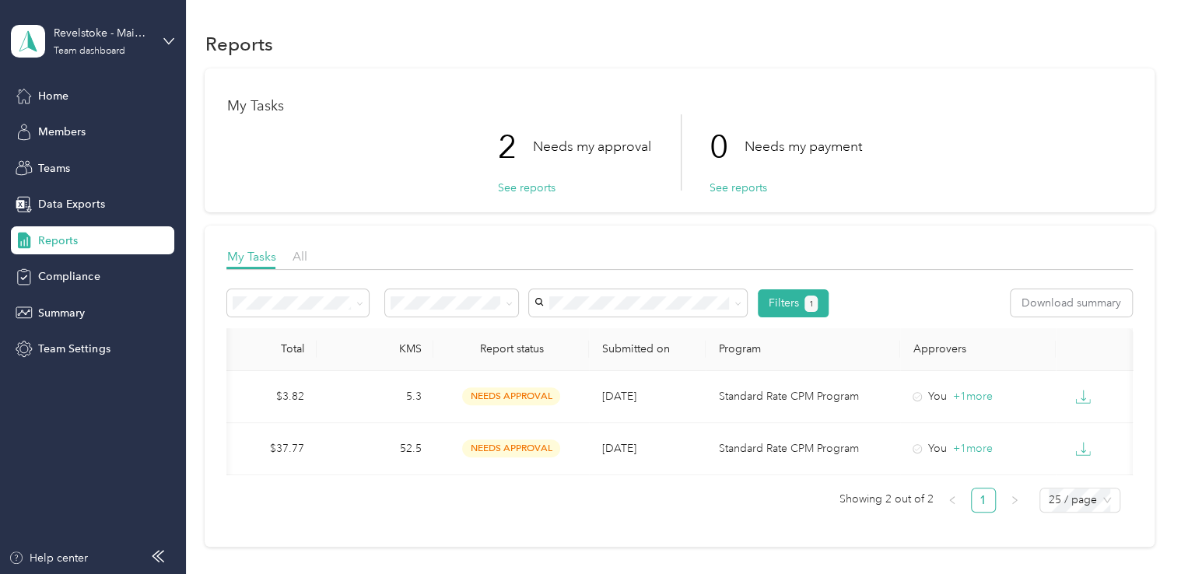
scroll to position [0, 392]
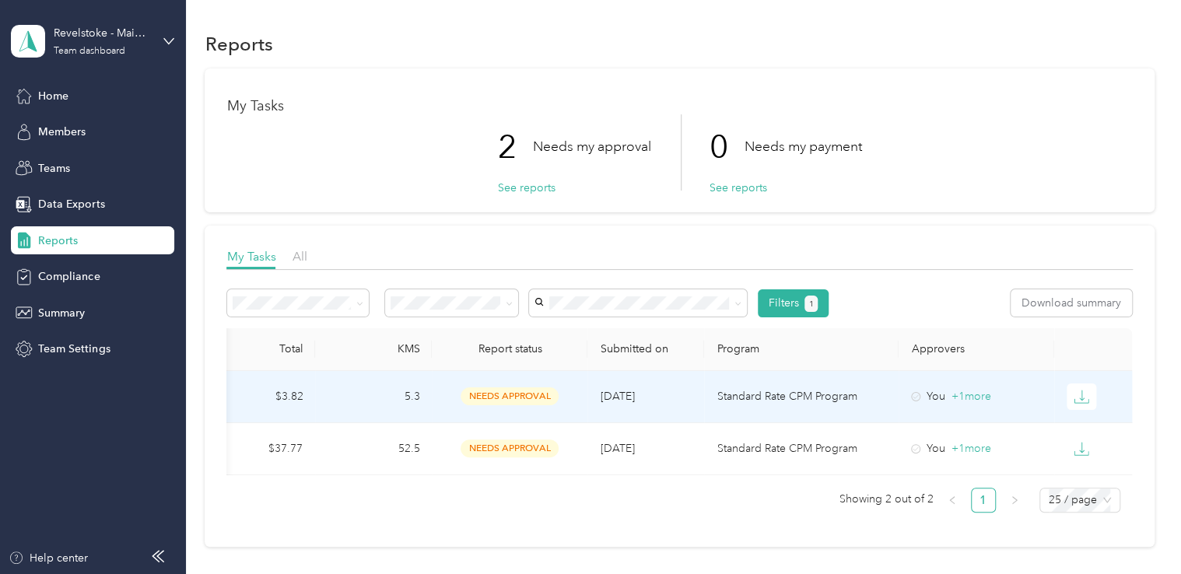
click at [516, 390] on span "needs approval" at bounding box center [509, 396] width 98 height 18
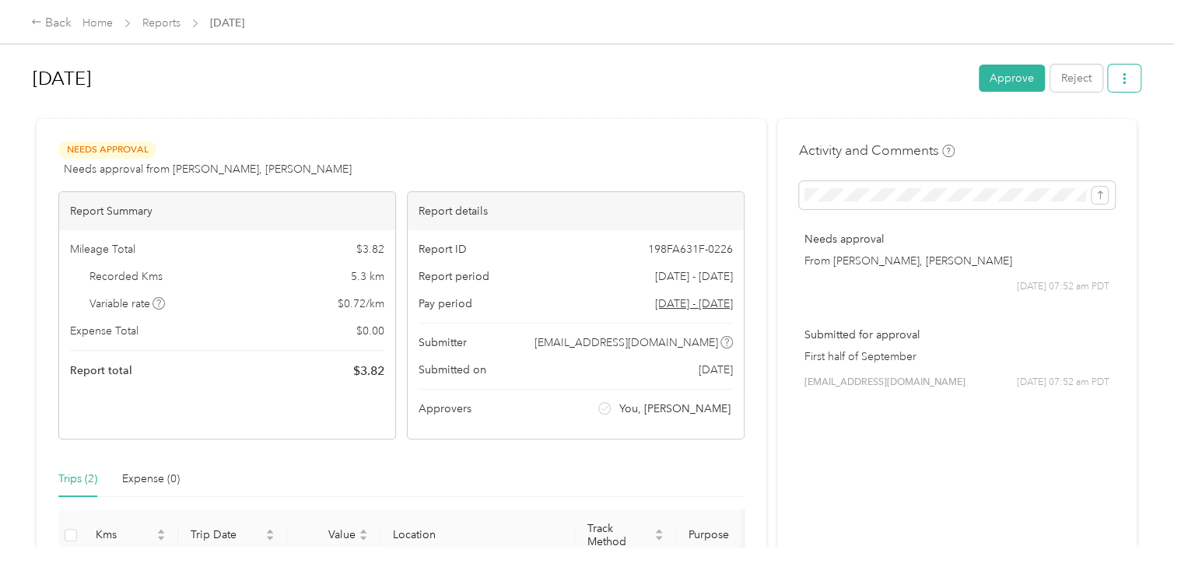
click at [1122, 75] on icon "button" at bounding box center [1123, 78] width 3 height 11
click at [1068, 129] on span "Download" at bounding box center [1075, 135] width 51 height 16
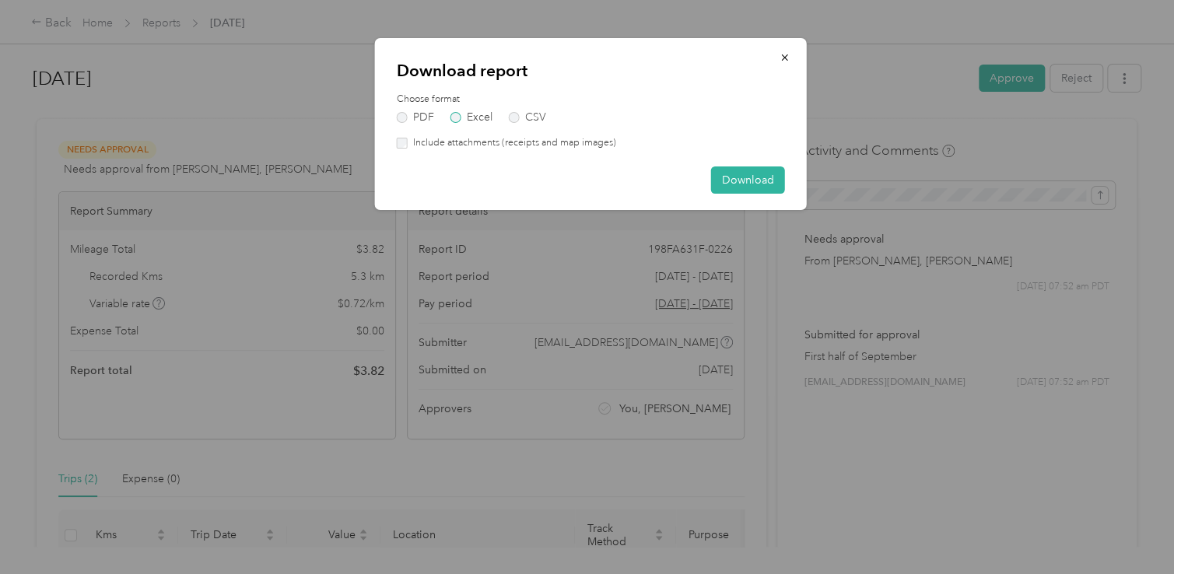
click at [462, 115] on label "Excel" at bounding box center [471, 117] width 42 height 11
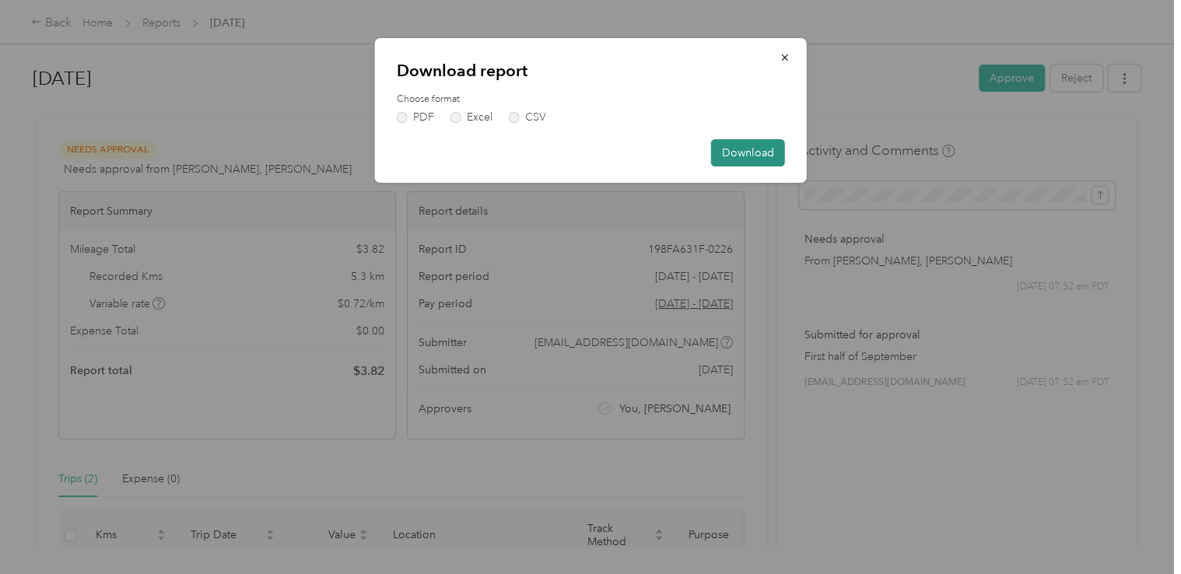
click at [739, 153] on button "Download" at bounding box center [748, 152] width 74 height 27
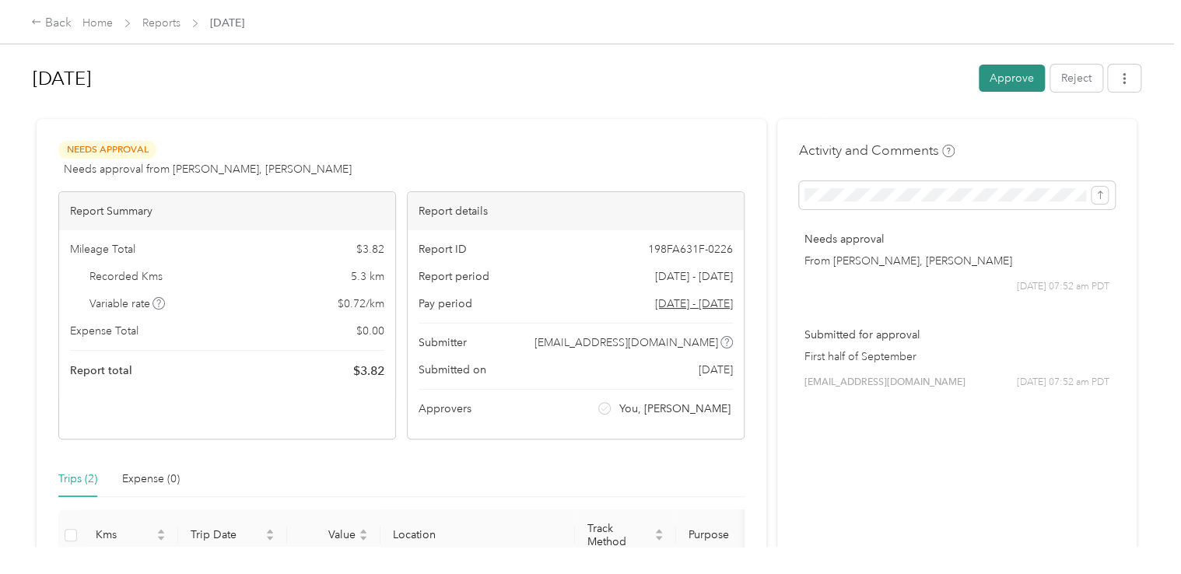
click at [1002, 85] on button "Approve" at bounding box center [1011, 78] width 66 height 27
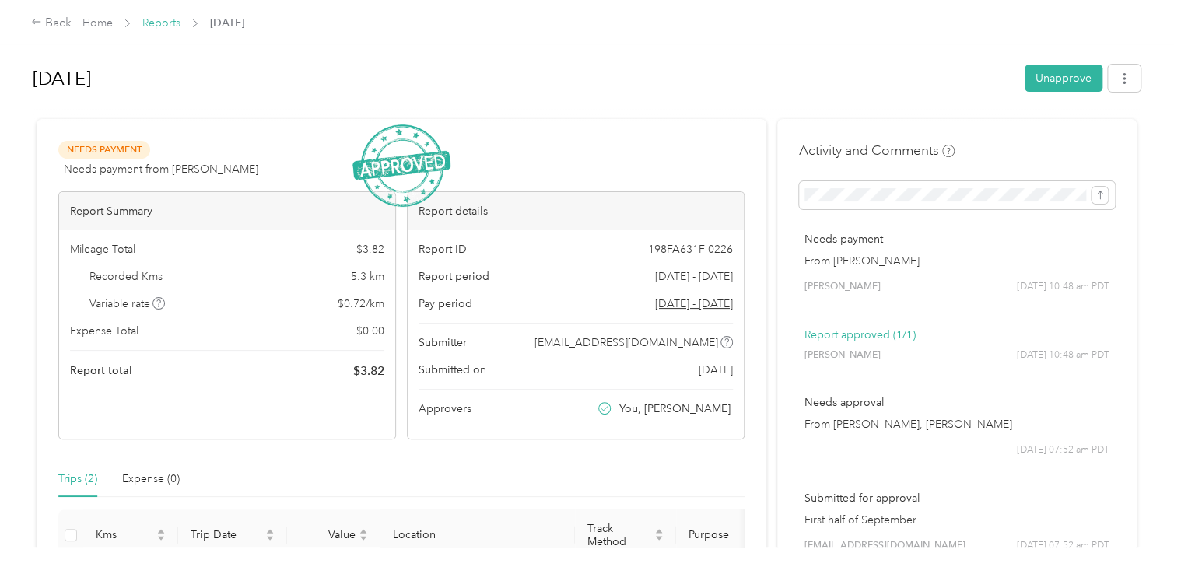
click at [156, 22] on link "Reports" at bounding box center [161, 22] width 38 height 13
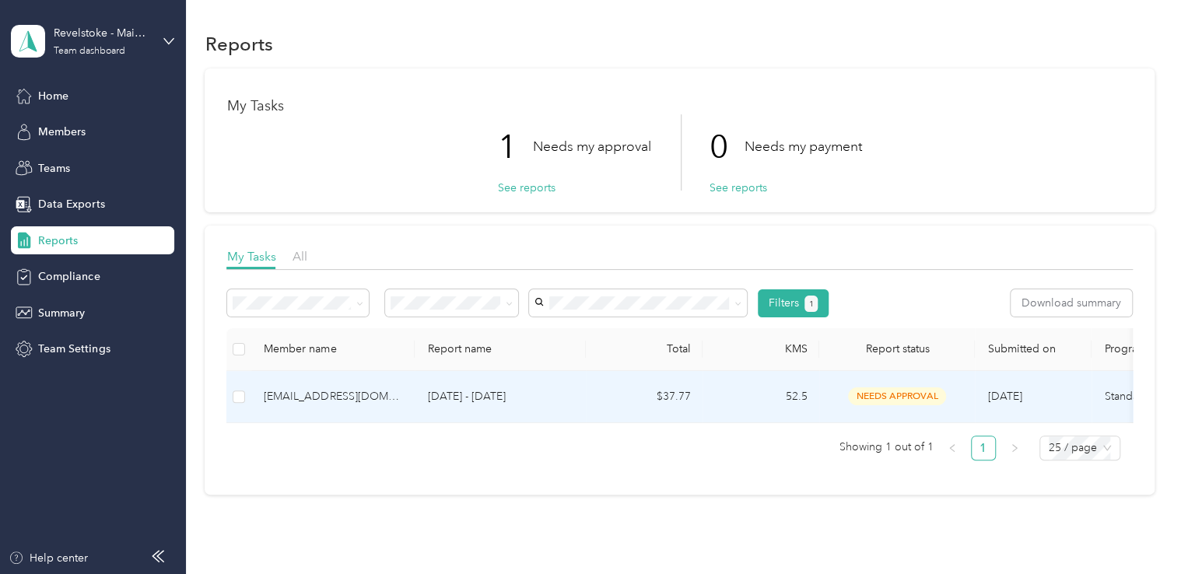
click at [490, 399] on p "[DATE] - [DATE]" at bounding box center [500, 396] width 146 height 17
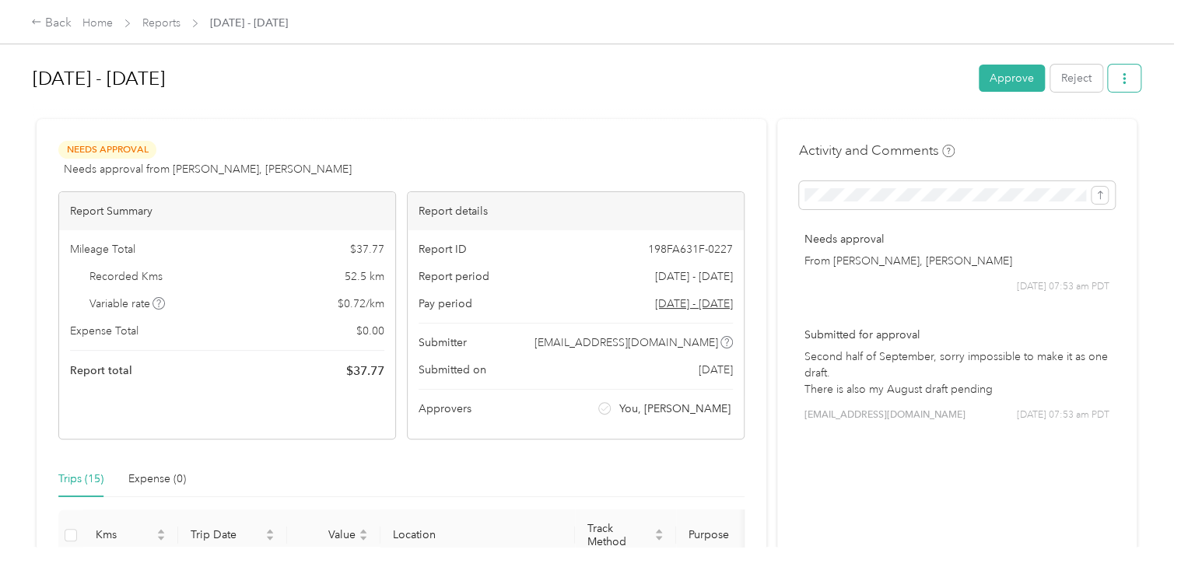
click at [1124, 73] on icon "button" at bounding box center [1123, 78] width 11 height 11
click at [1062, 143] on li "Download" at bounding box center [1080, 134] width 114 height 27
click at [1071, 128] on span "Download" at bounding box center [1075, 135] width 51 height 16
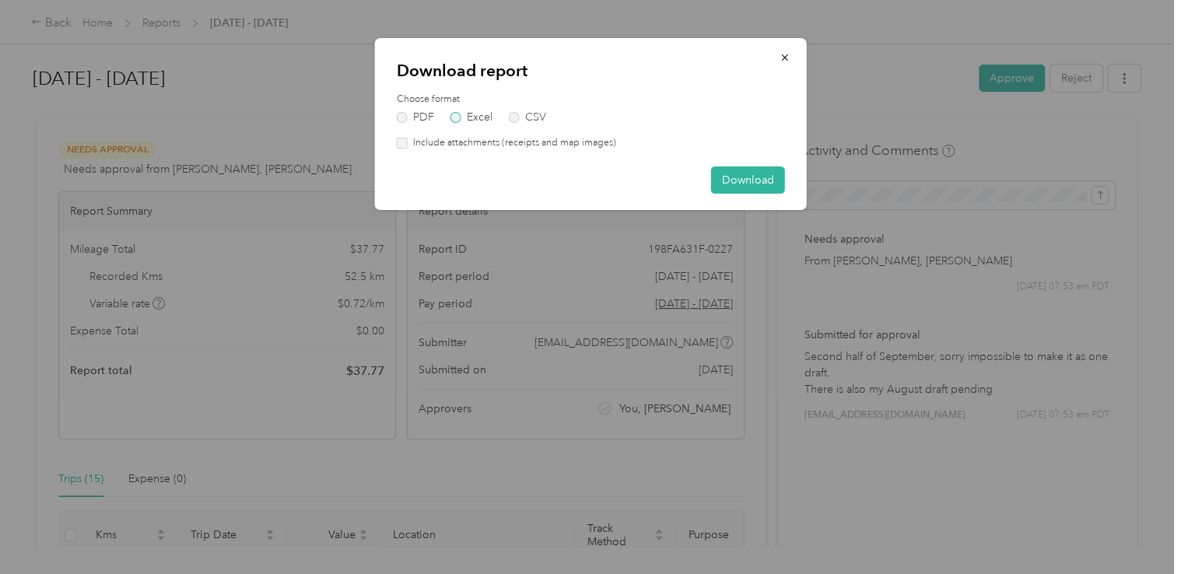
click at [450, 117] on label "Excel" at bounding box center [471, 117] width 42 height 11
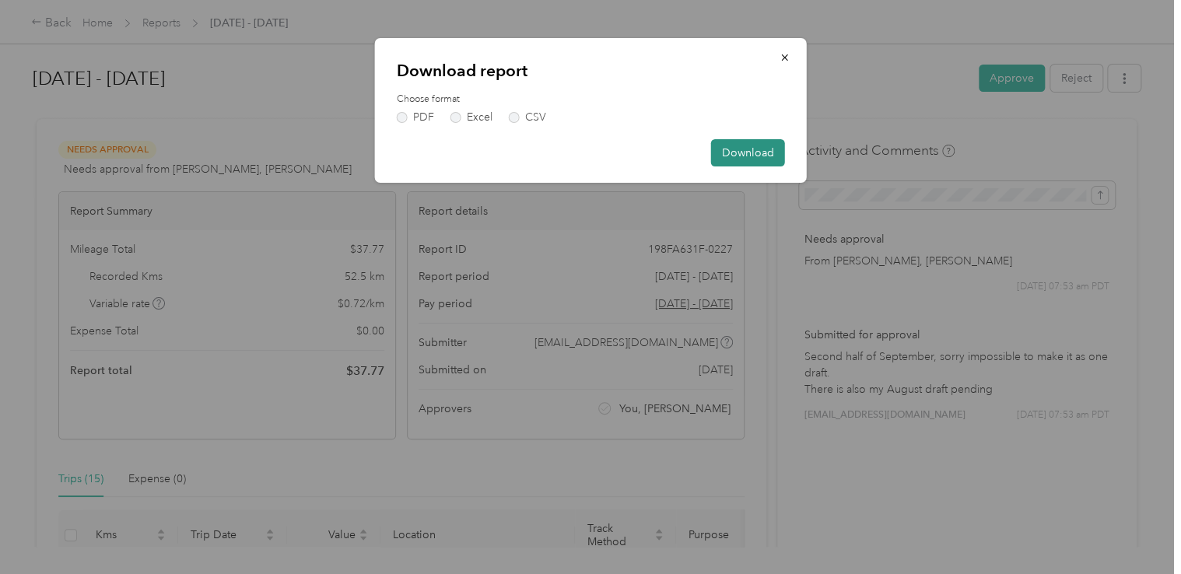
click at [740, 154] on button "Download" at bounding box center [748, 152] width 74 height 27
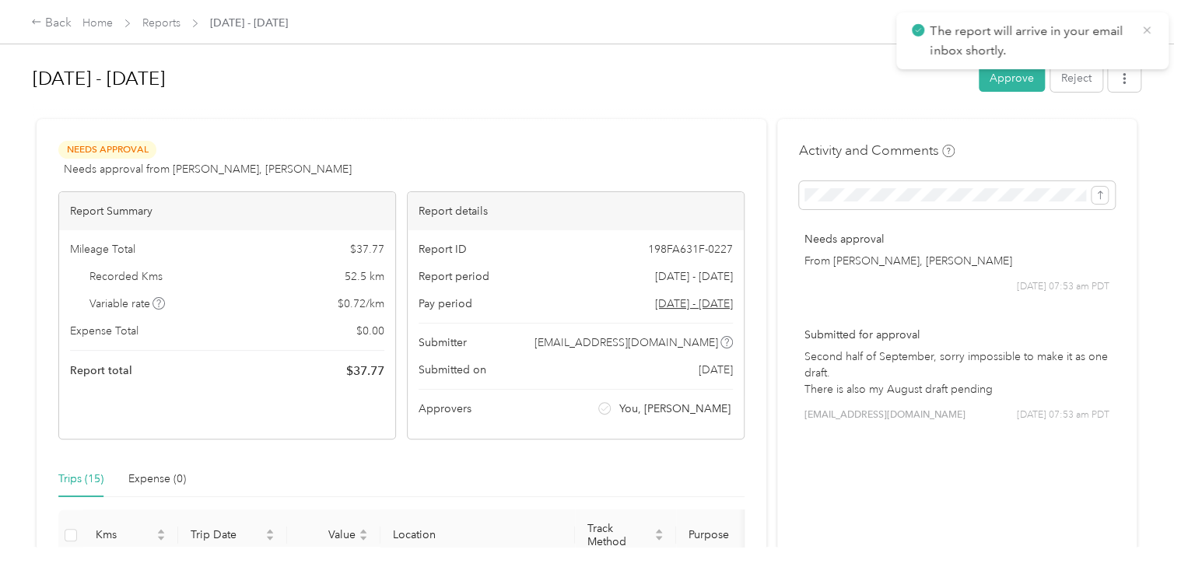
click at [1142, 31] on icon at bounding box center [1146, 30] width 12 height 14
click at [995, 75] on button "Approve" at bounding box center [1011, 78] width 66 height 27
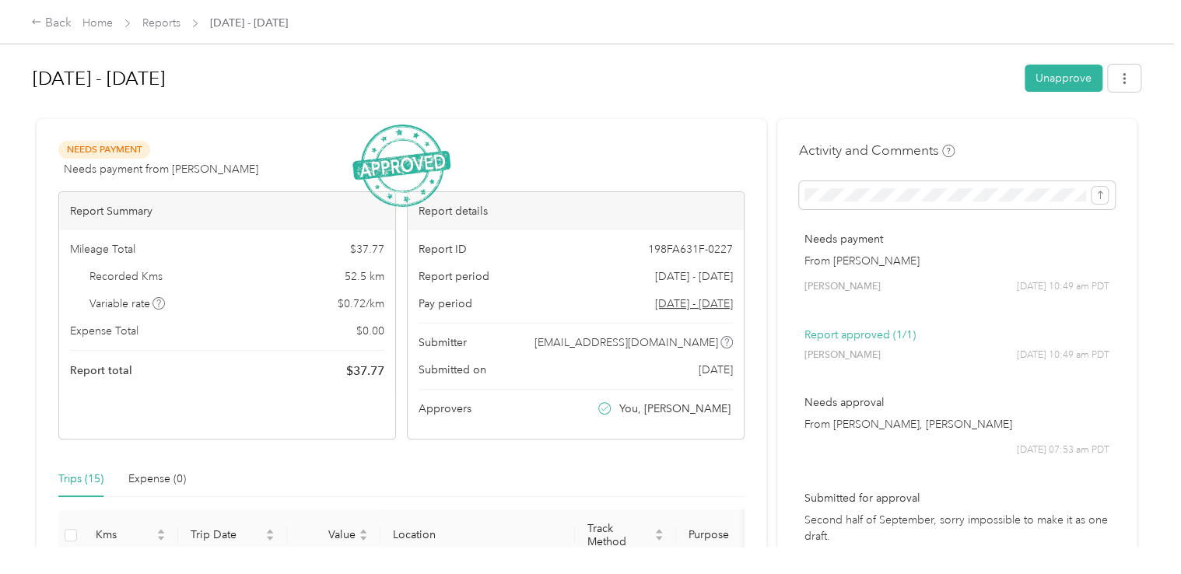
click at [165, 35] on div "Back Home Reports [DATE] - [DATE]" at bounding box center [590, 22] width 1181 height 44
click at [160, 21] on link "Reports" at bounding box center [161, 22] width 38 height 13
